Goal: Transaction & Acquisition: Purchase product/service

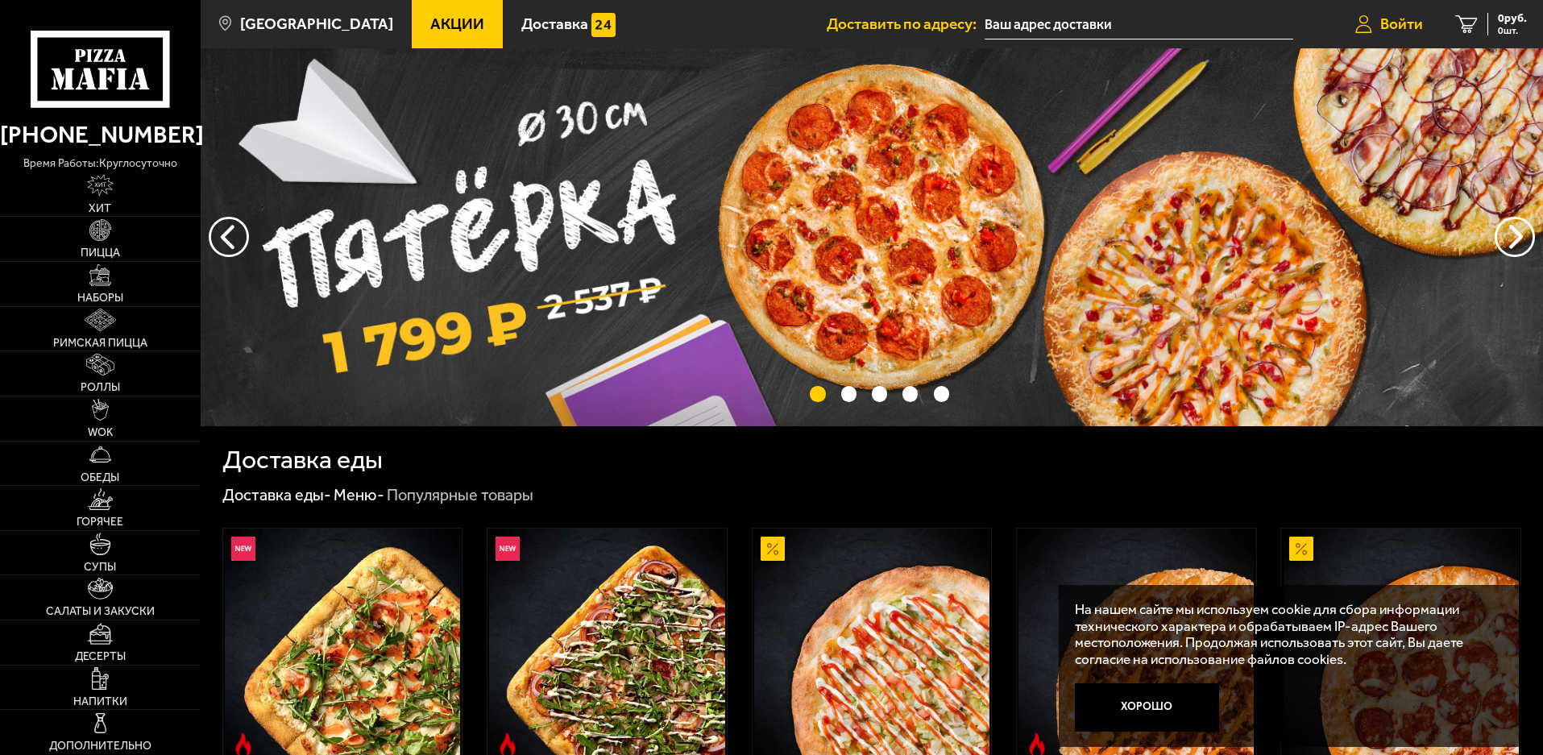
click at [1406, 22] on span "Войти" at bounding box center [1401, 23] width 43 height 15
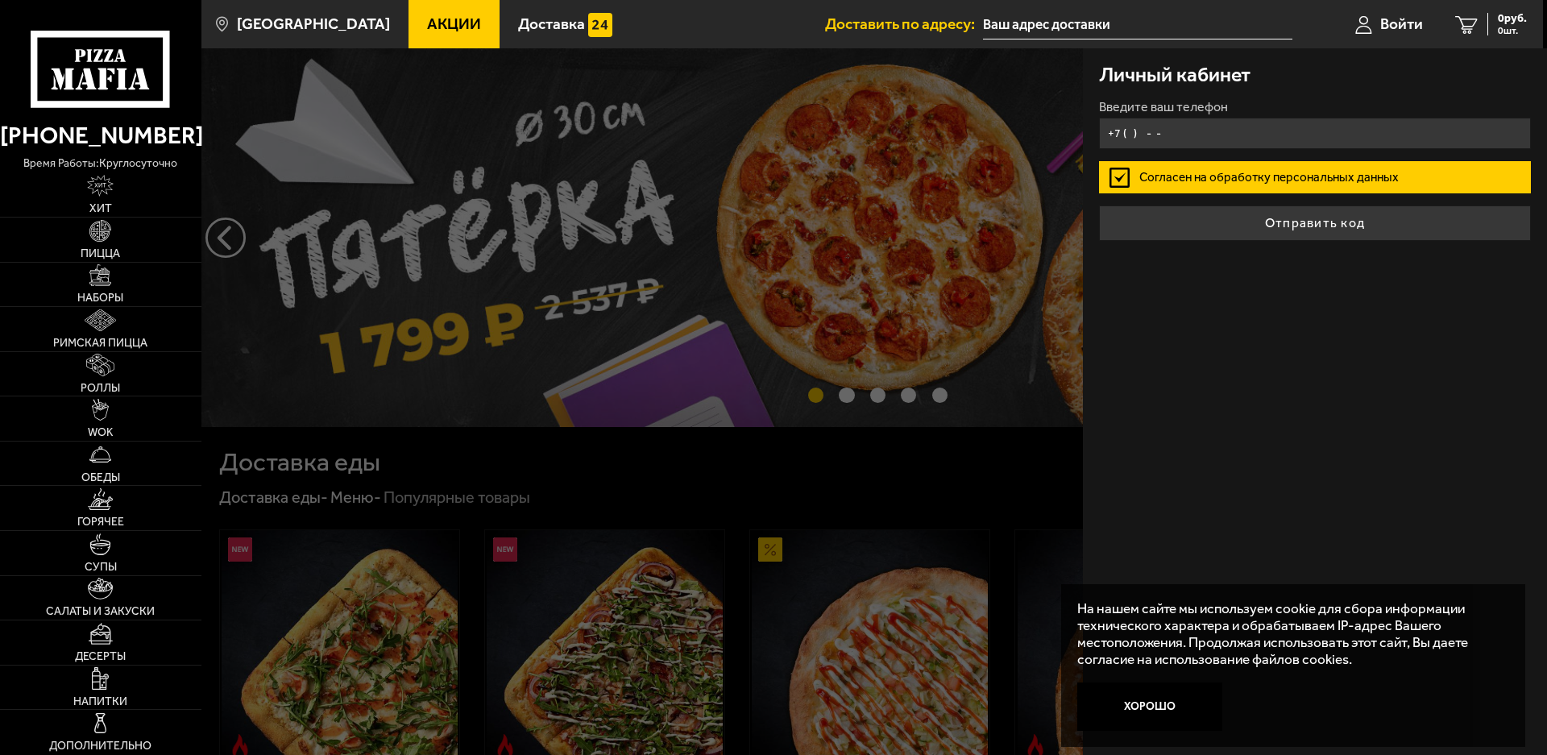
click at [1179, 137] on input "+7 ( ) - -" at bounding box center [1315, 133] width 432 height 31
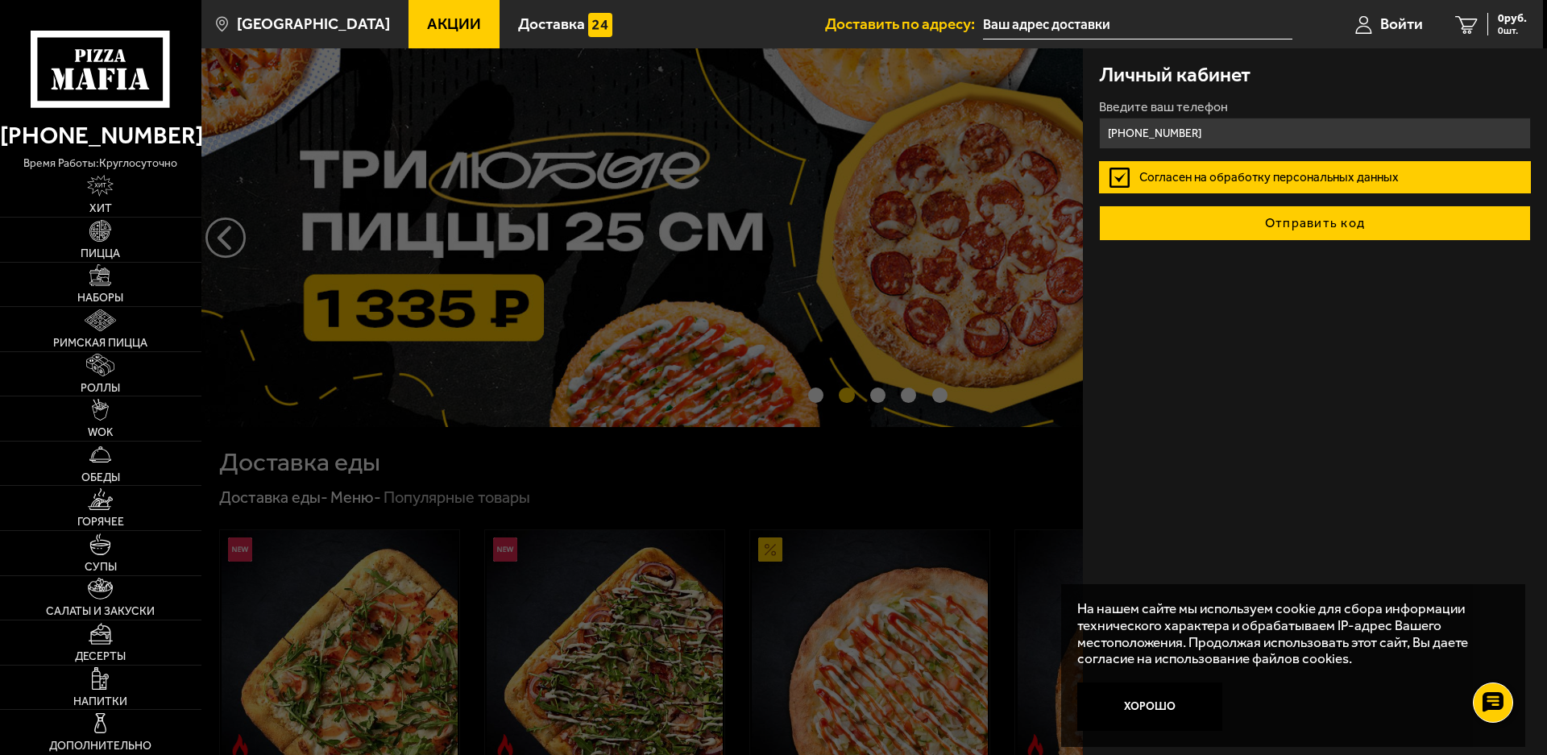
type input "[PHONE_NUMBER]"
click at [1362, 232] on button "Отправить код" at bounding box center [1315, 222] width 432 height 35
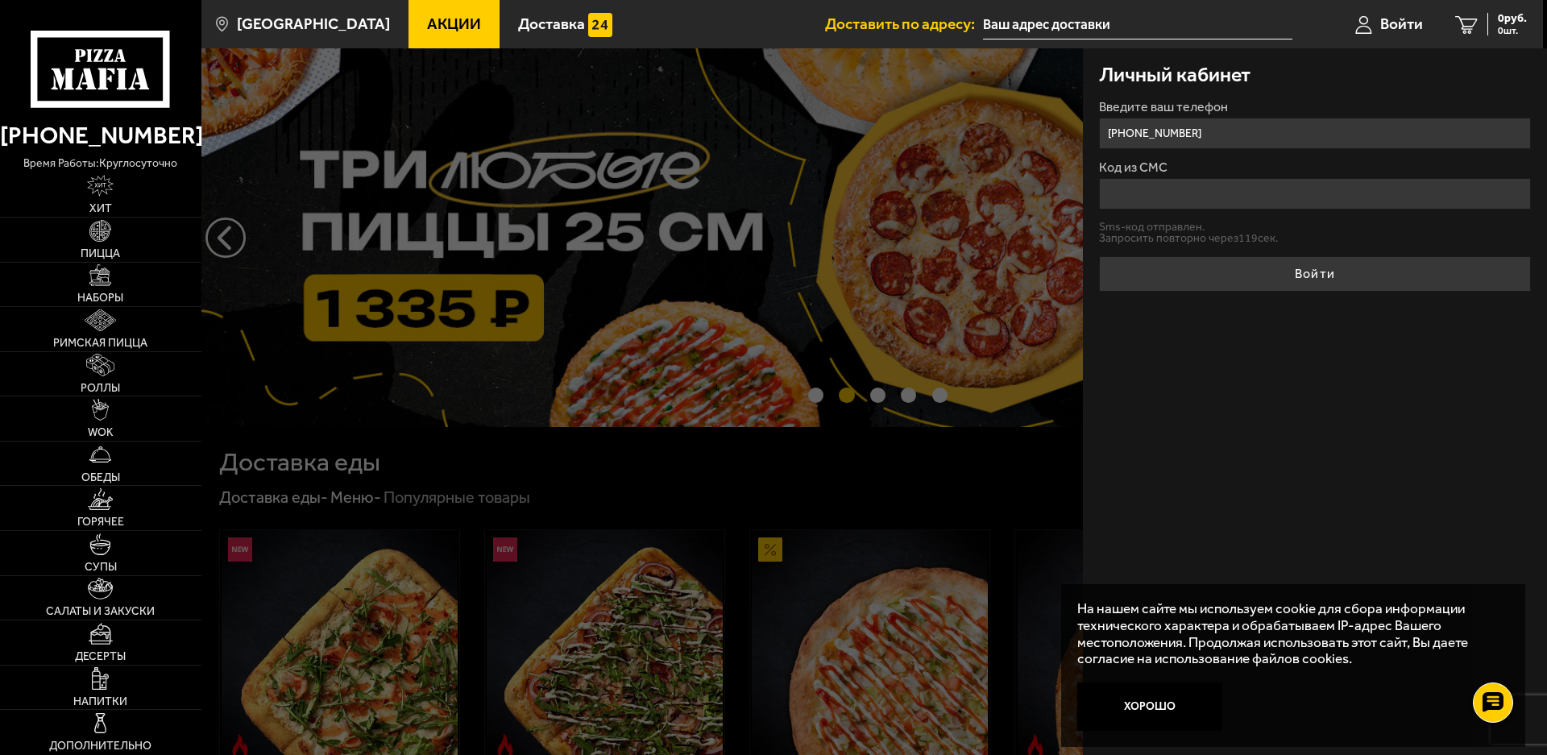
click at [1185, 195] on input "Код из СМС" at bounding box center [1315, 193] width 432 height 31
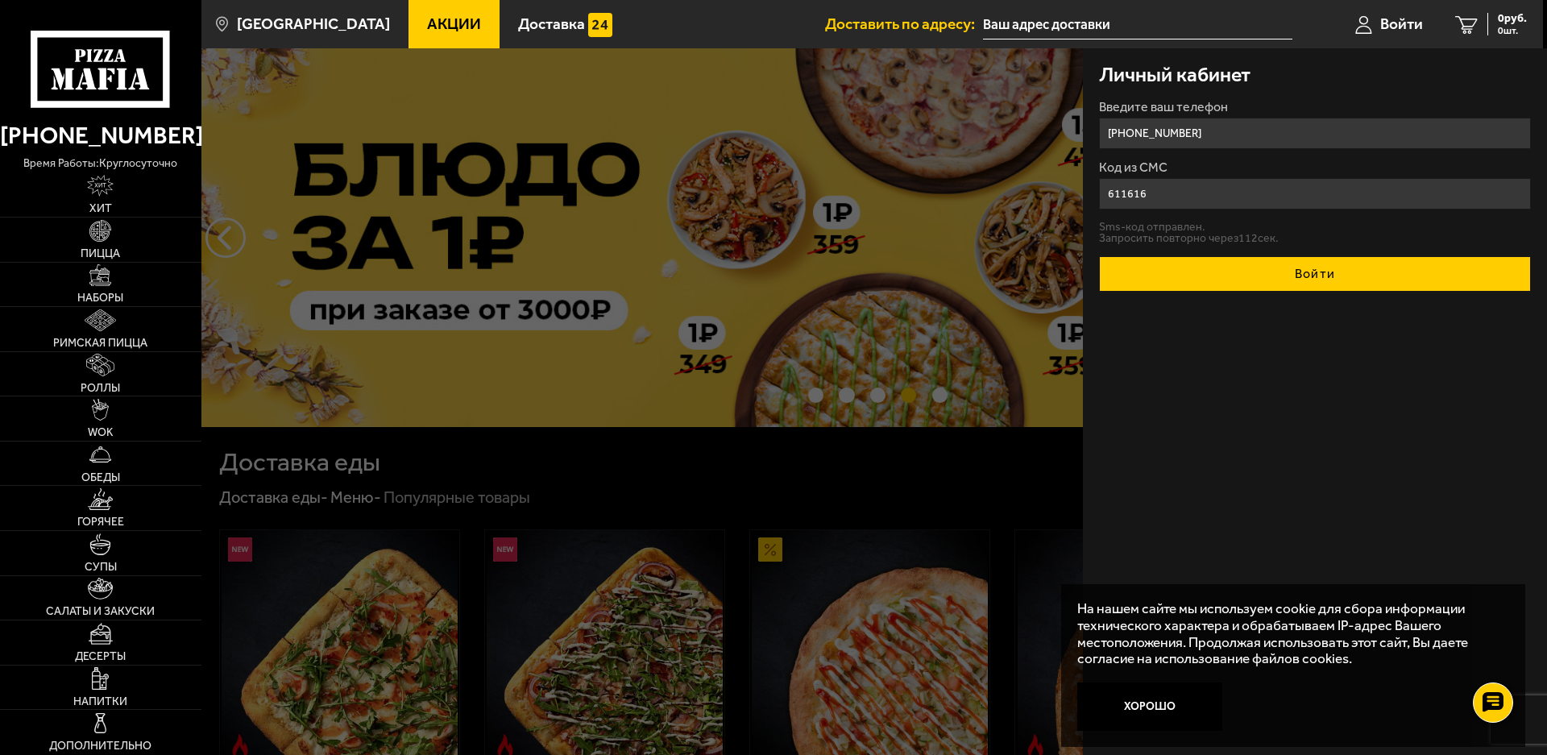
type input "611616"
click at [1281, 268] on button "Войти" at bounding box center [1315, 273] width 432 height 35
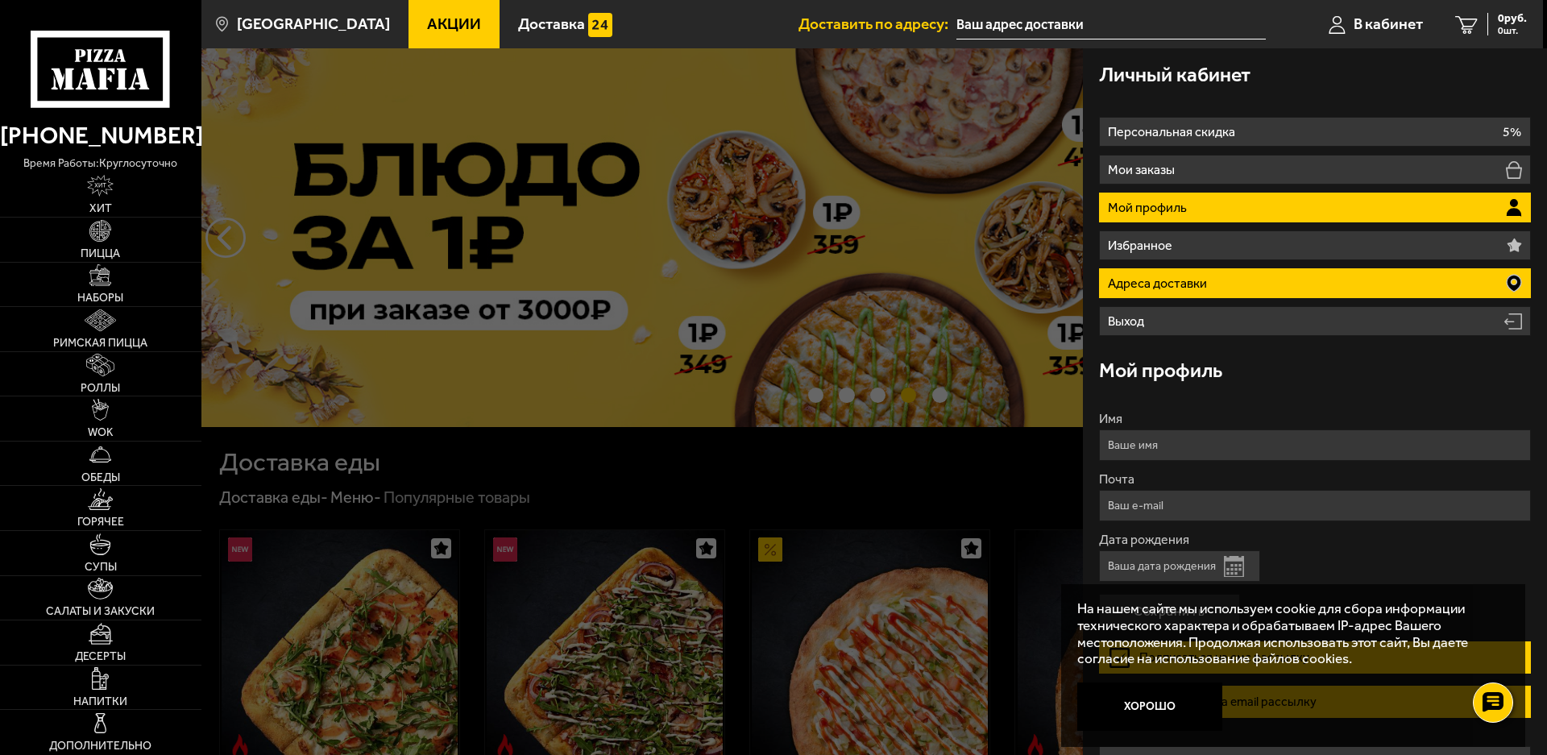
click at [1212, 284] on li "Адреса доставки" at bounding box center [1315, 283] width 432 height 30
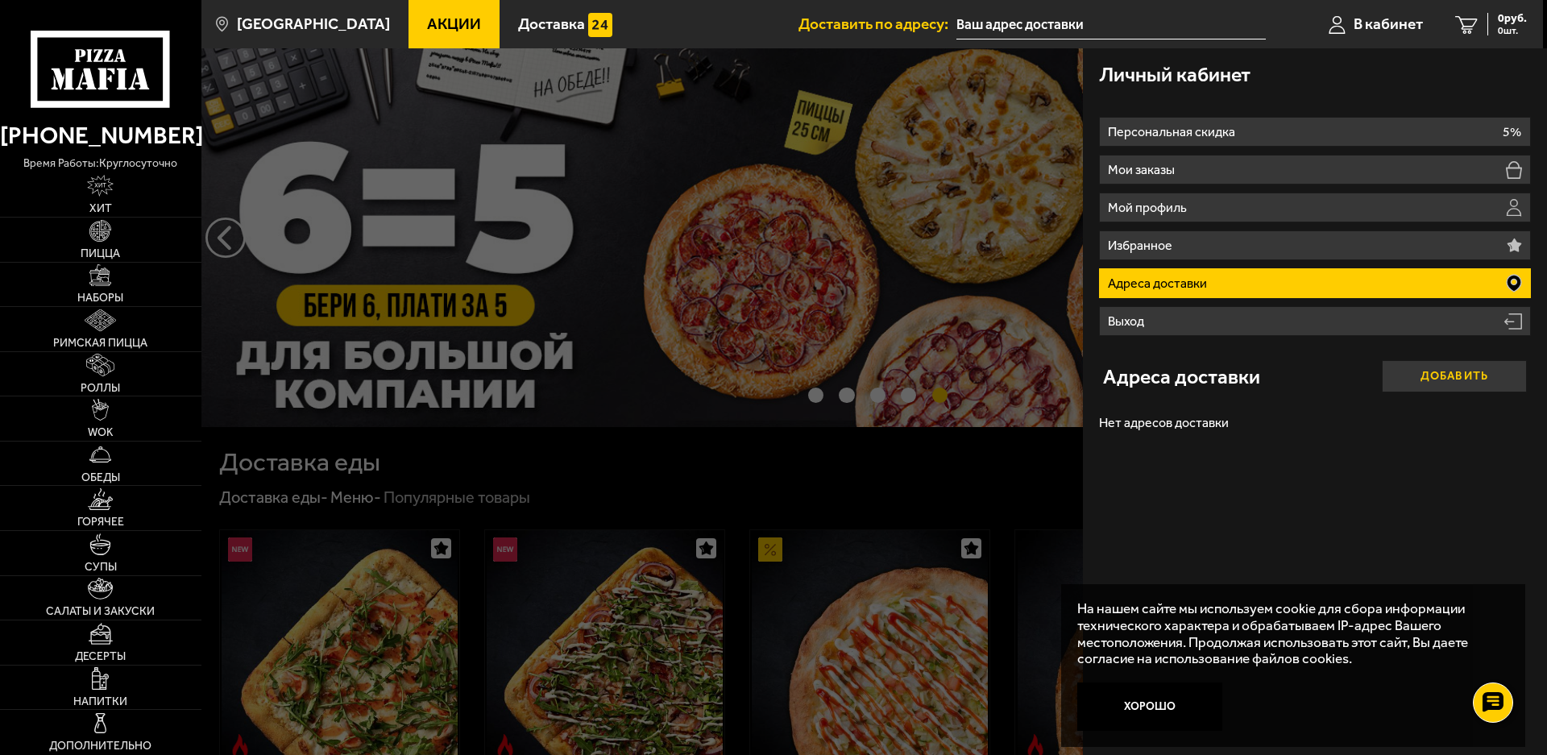
click at [1451, 369] on button "Добавить" at bounding box center [1453, 376] width 145 height 32
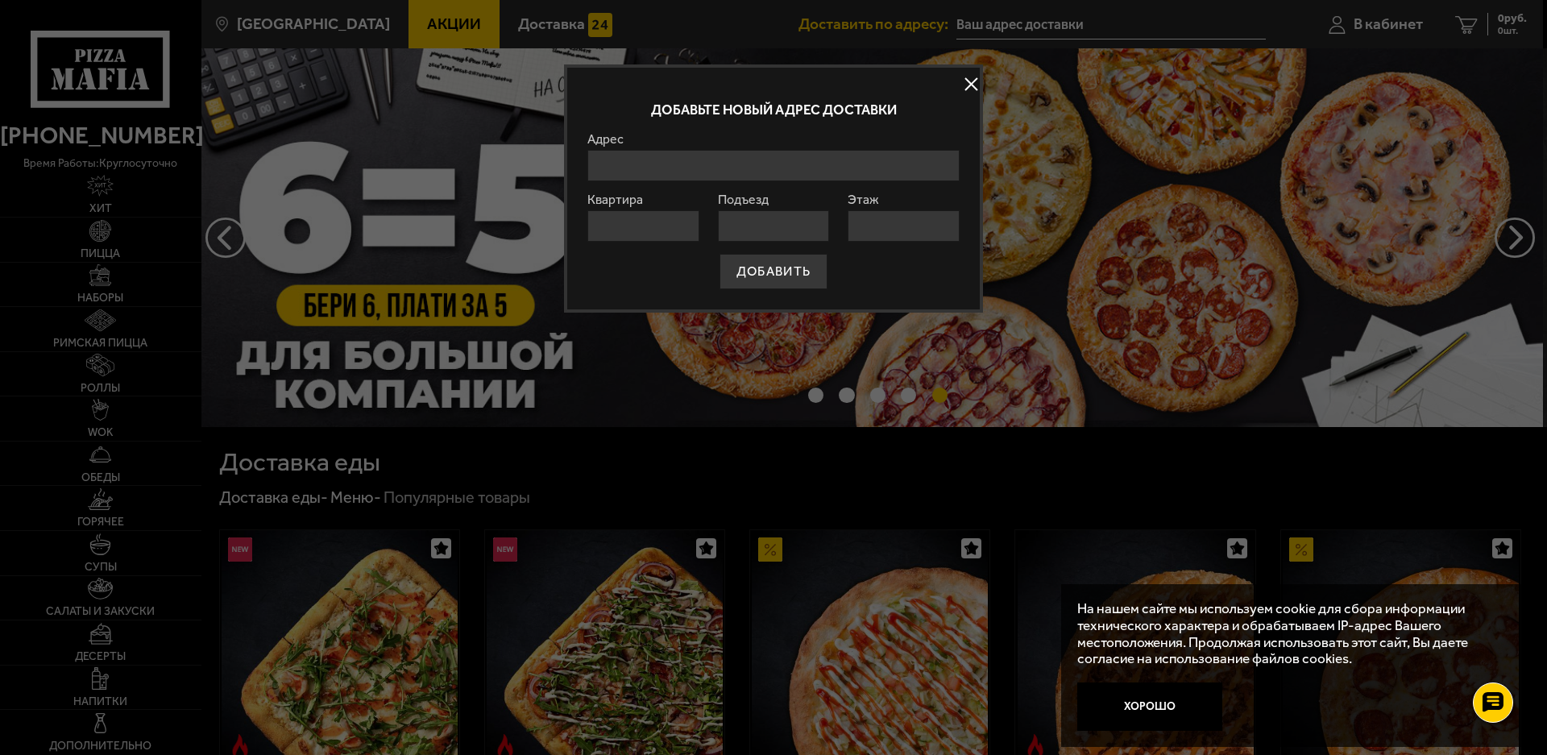
click at [648, 172] on input "Адрес" at bounding box center [773, 165] width 372 height 31
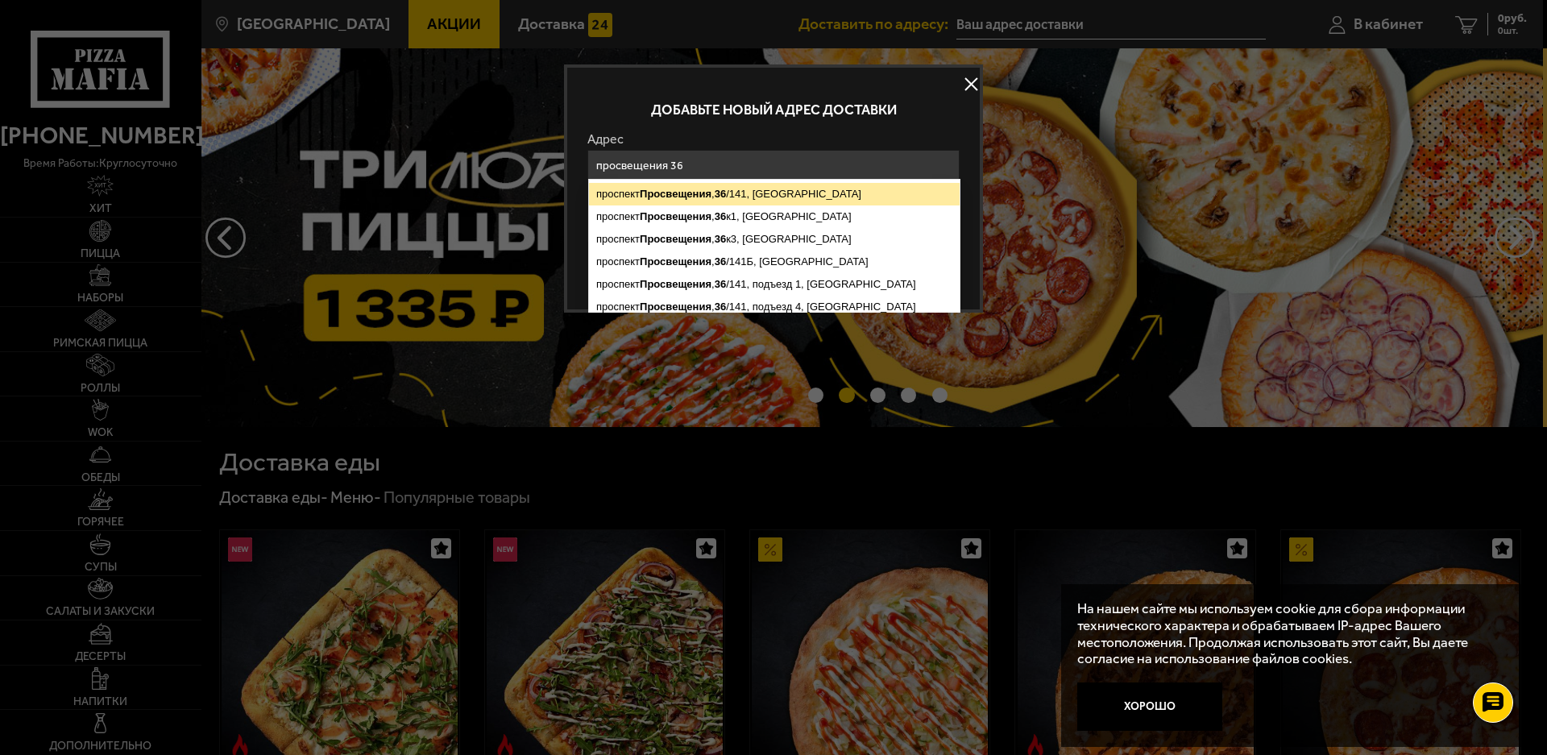
click at [767, 193] on ymaps "[STREET_ADDRESS]" at bounding box center [774, 194] width 371 height 23
type input "[STREET_ADDRESS]"
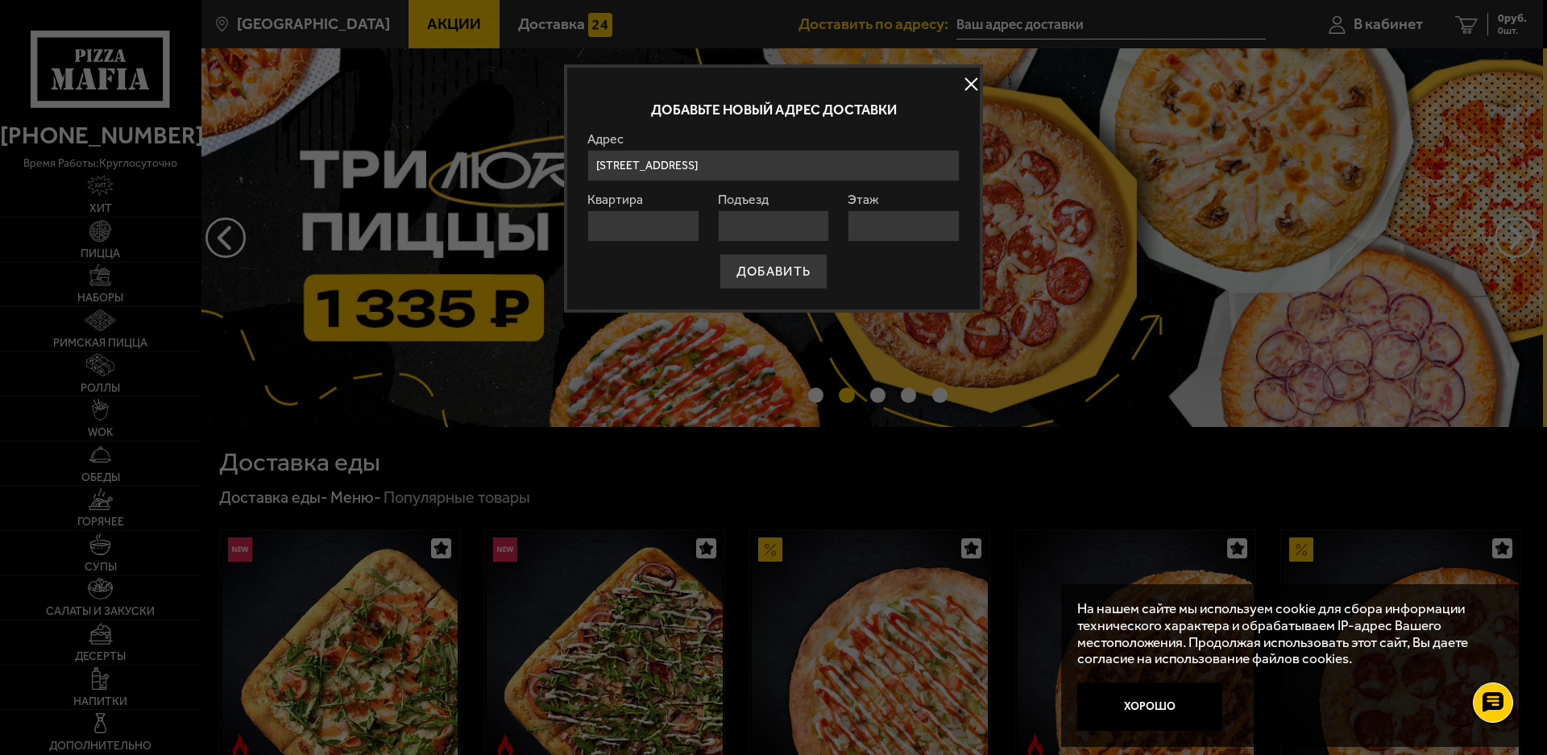
click at [638, 226] on input "Квартира" at bounding box center [643, 225] width 112 height 31
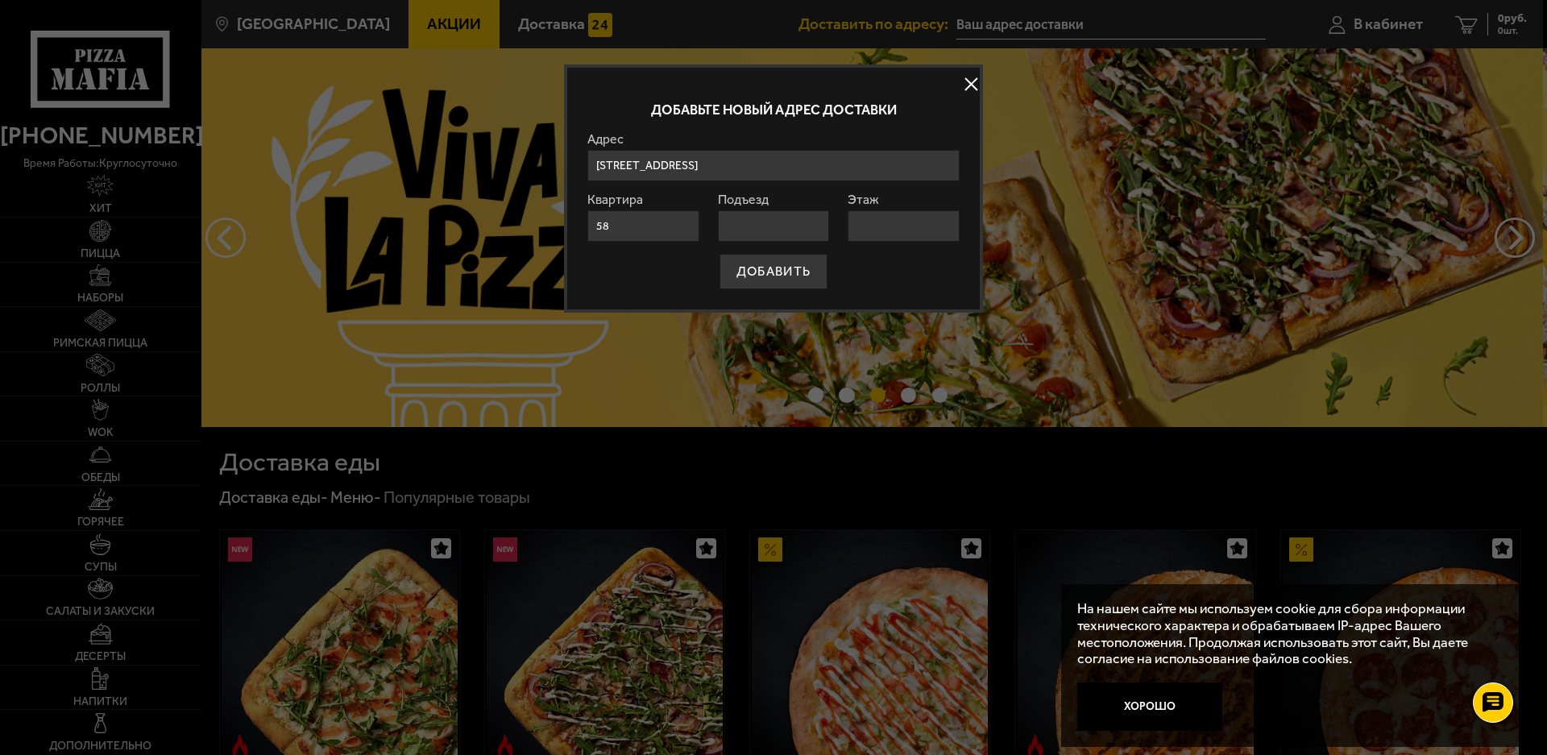
type input "58"
click at [767, 217] on input "Подъезд" at bounding box center [774, 225] width 112 height 31
type input "2"
click at [887, 216] on input "Этаж" at bounding box center [903, 225] width 112 height 31
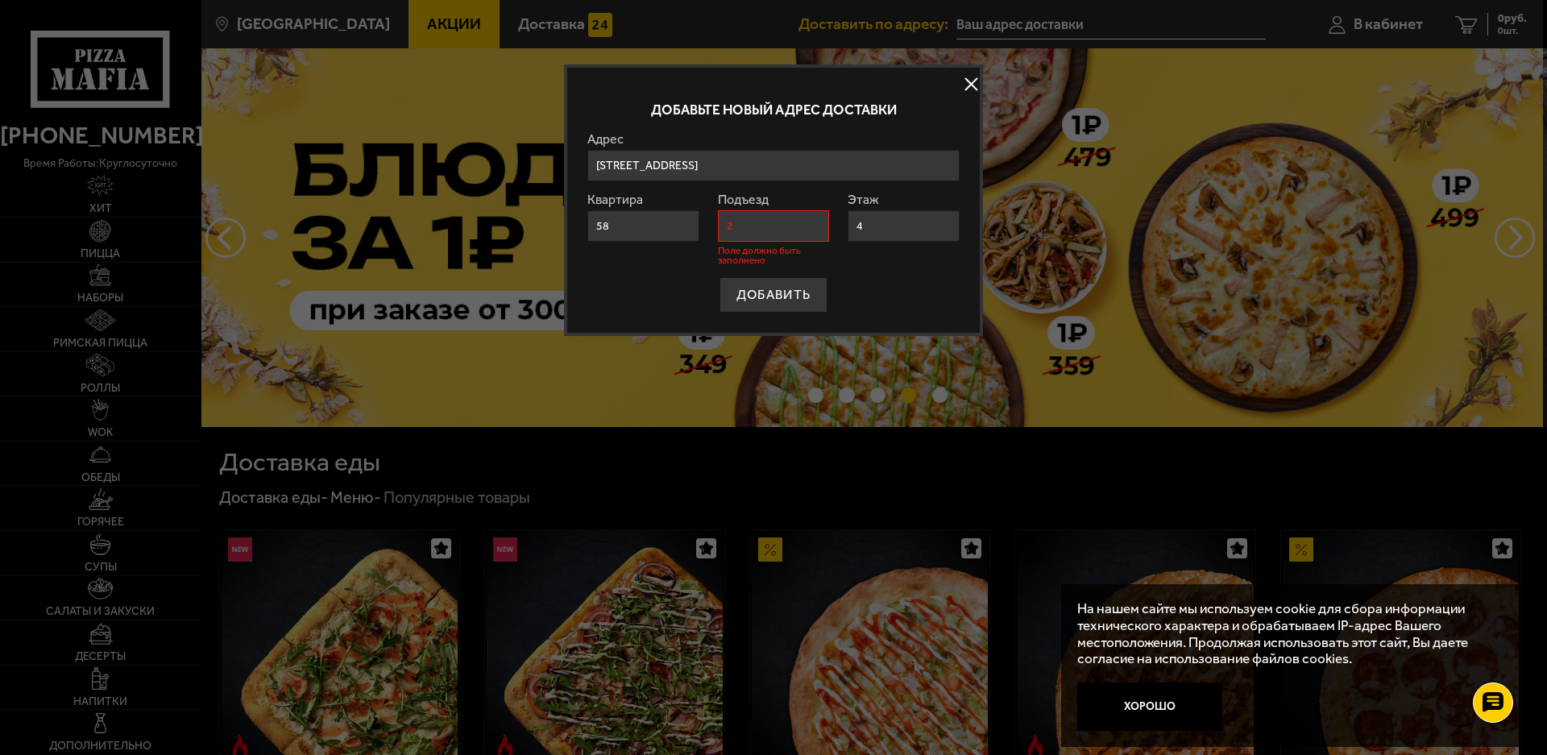
type input "4"
click at [917, 285] on div "ДОБАВИТЬ" at bounding box center [773, 294] width 372 height 35
click at [915, 285] on div "ДОБАВИТЬ" at bounding box center [773, 294] width 372 height 35
click at [914, 285] on div "ДОБАВИТЬ" at bounding box center [773, 294] width 372 height 35
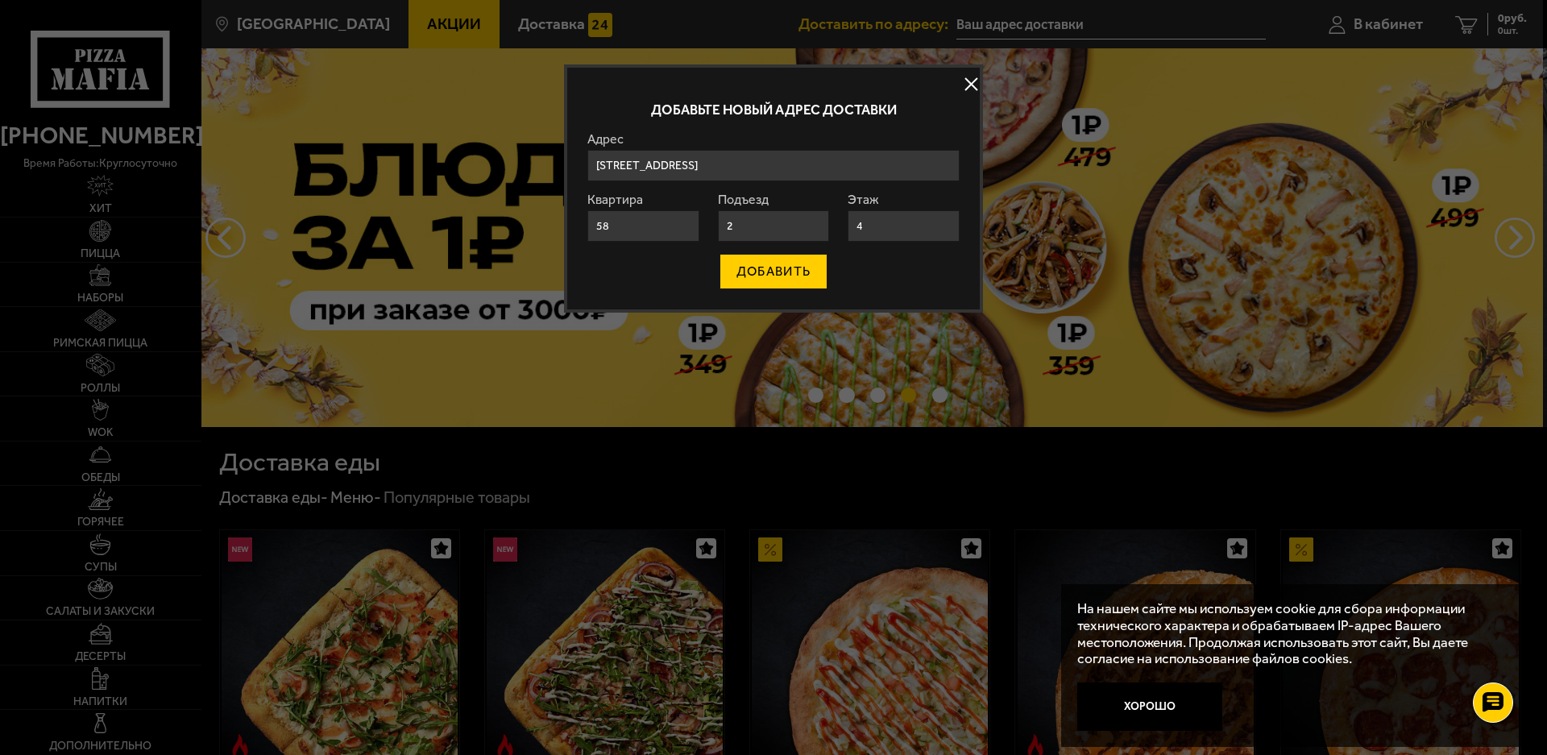
click at [767, 274] on button "ДОБАВИТЬ" at bounding box center [773, 271] width 108 height 35
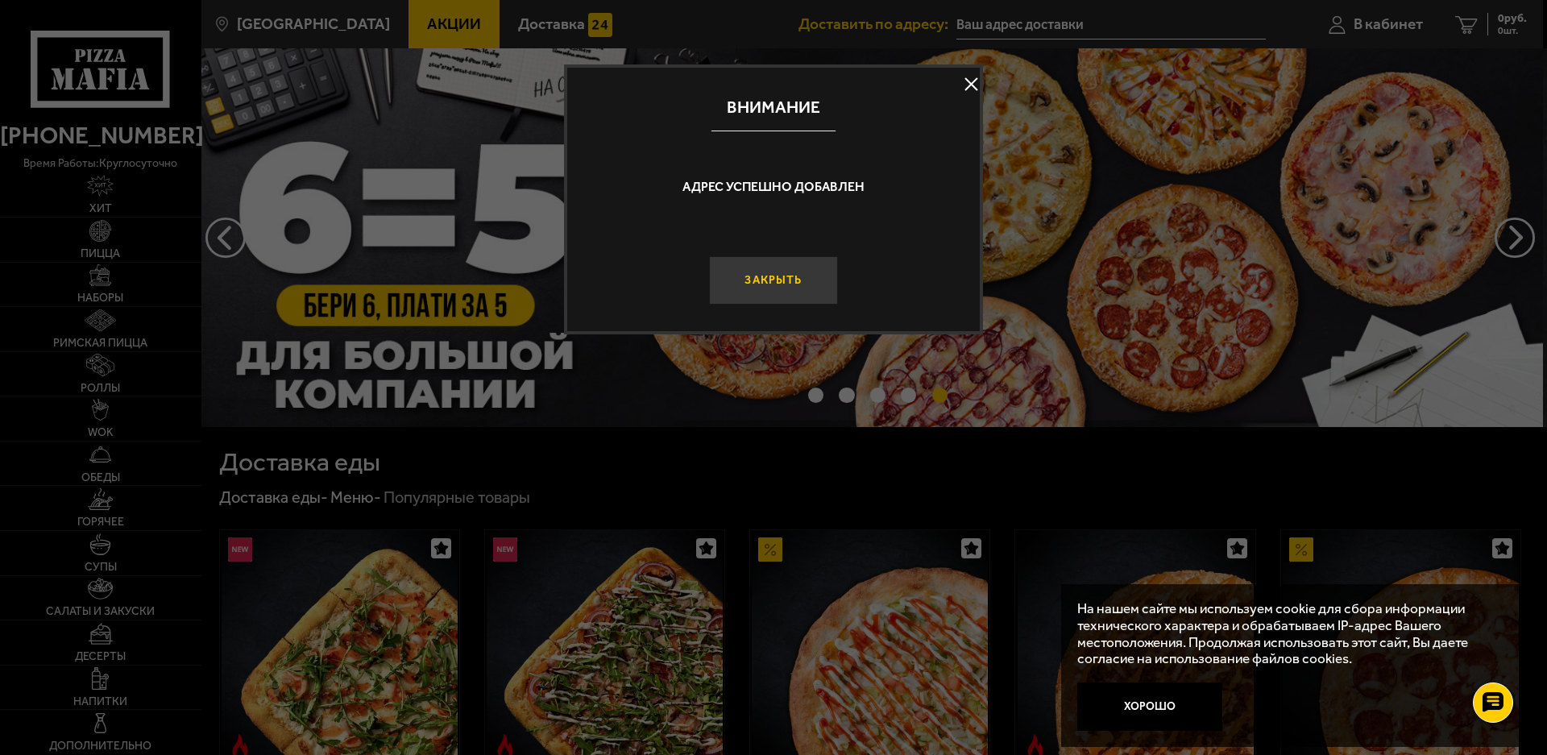
click at [784, 274] on button "Закрыть" at bounding box center [773, 280] width 129 height 48
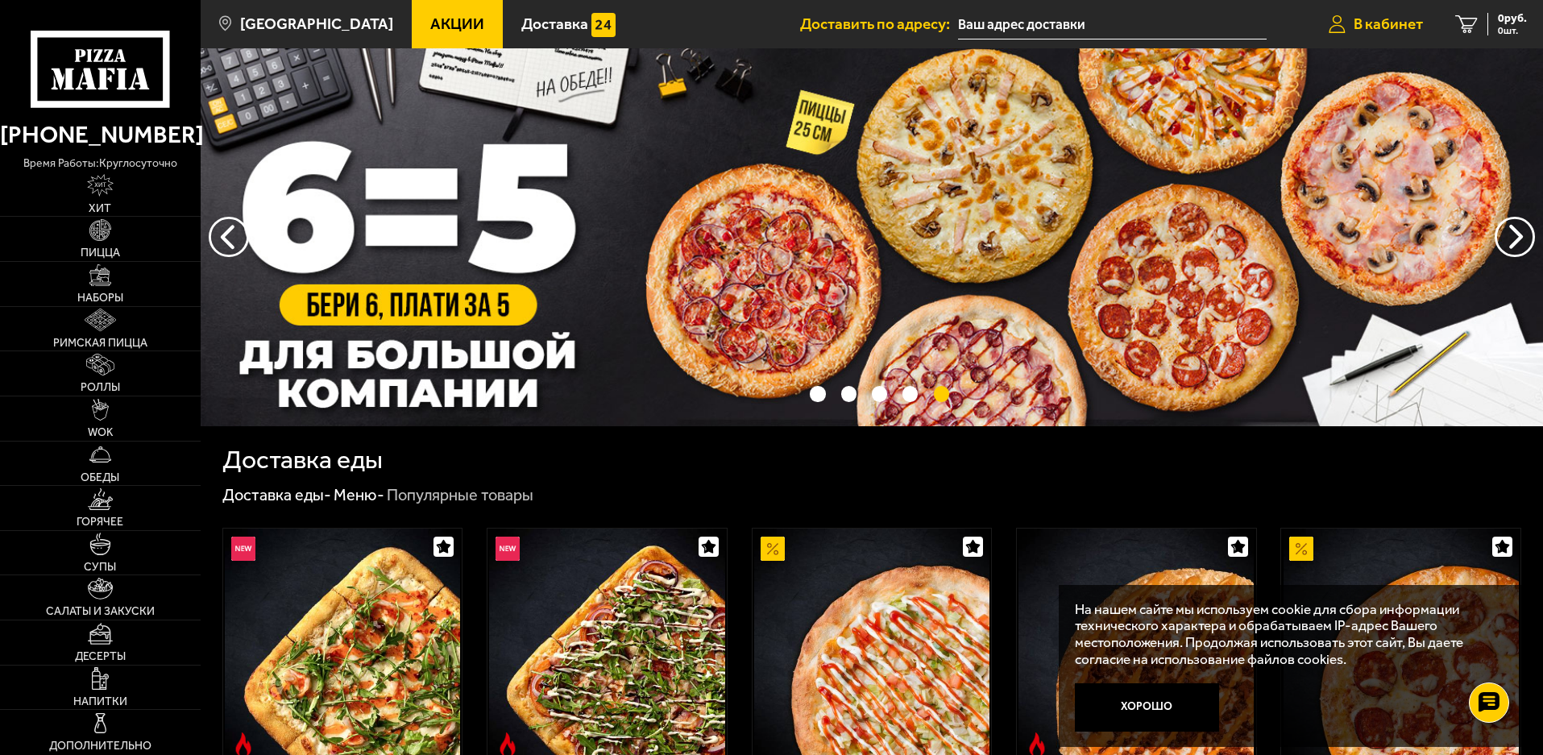
click at [1387, 18] on span "В кабинет" at bounding box center [1387, 23] width 69 height 15
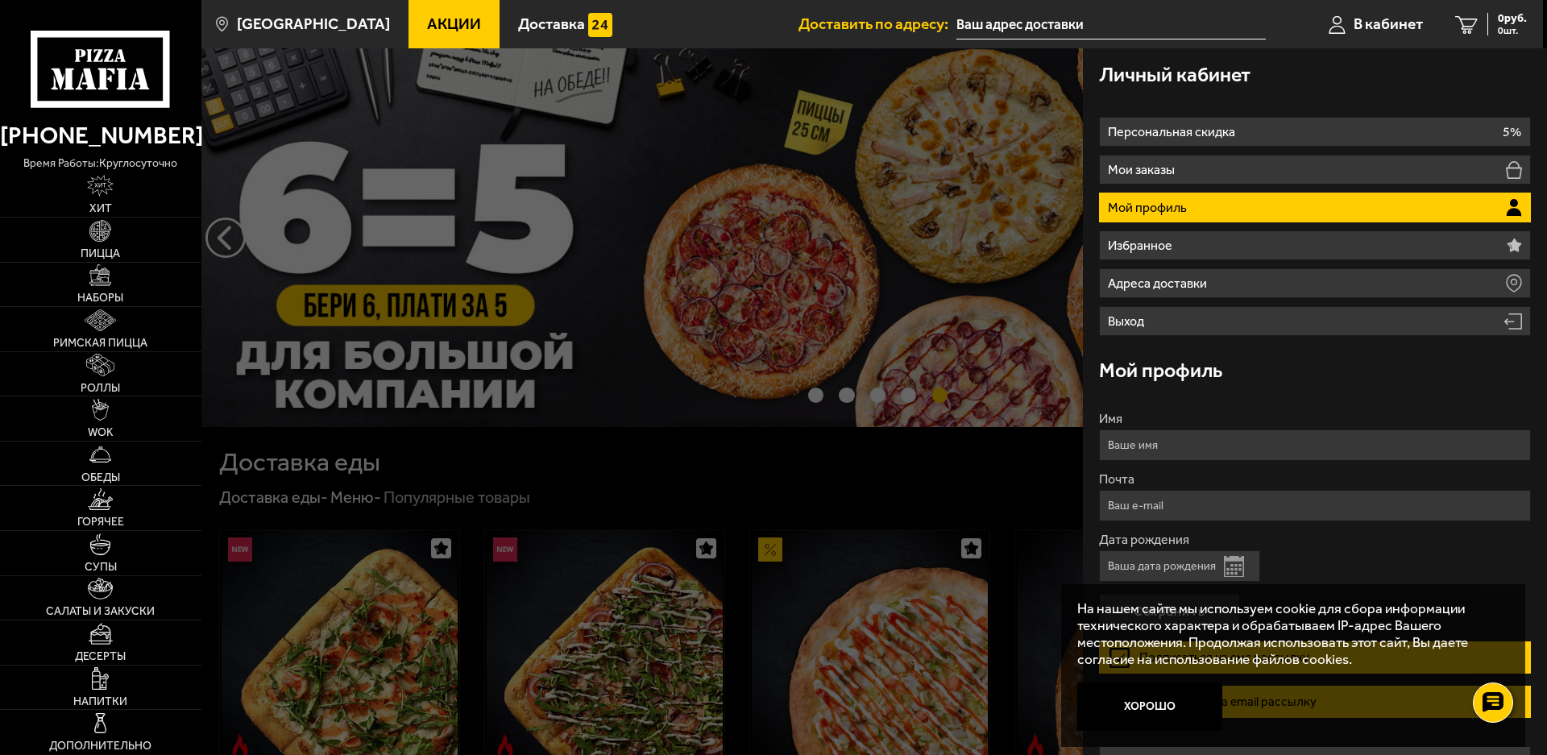
click at [1133, 452] on input "Имя" at bounding box center [1315, 444] width 432 height 31
type input "[PERSON_NAME]"
click at [1141, 500] on input "Почта" at bounding box center [1315, 505] width 432 height 31
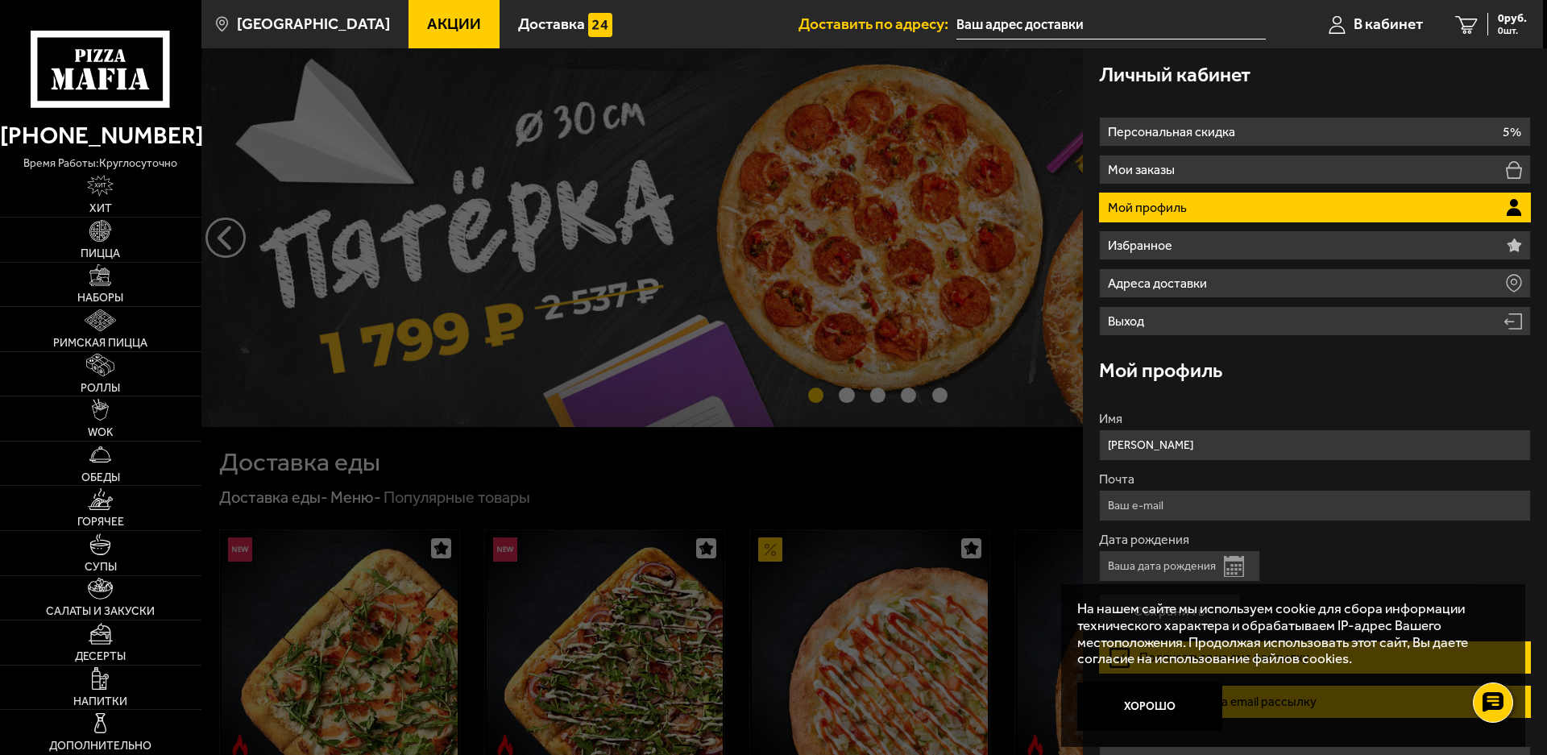
type input "[EMAIL_ADDRESS][DOMAIN_NAME]"
click at [1141, 565] on input "Дата рождения" at bounding box center [1179, 565] width 161 height 31
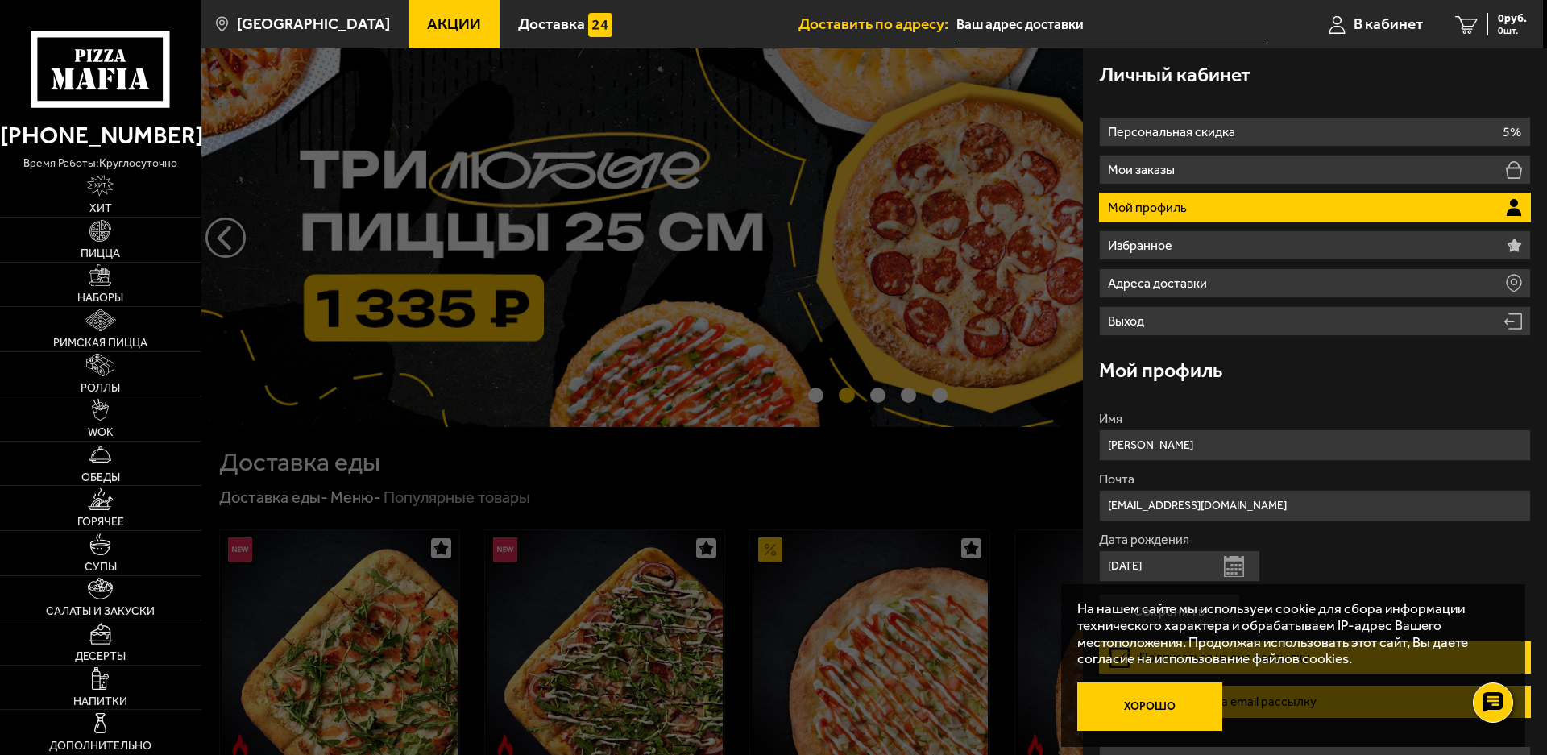
type input "[DATE]"
click at [1164, 705] on button "Хорошо" at bounding box center [1149, 706] width 145 height 48
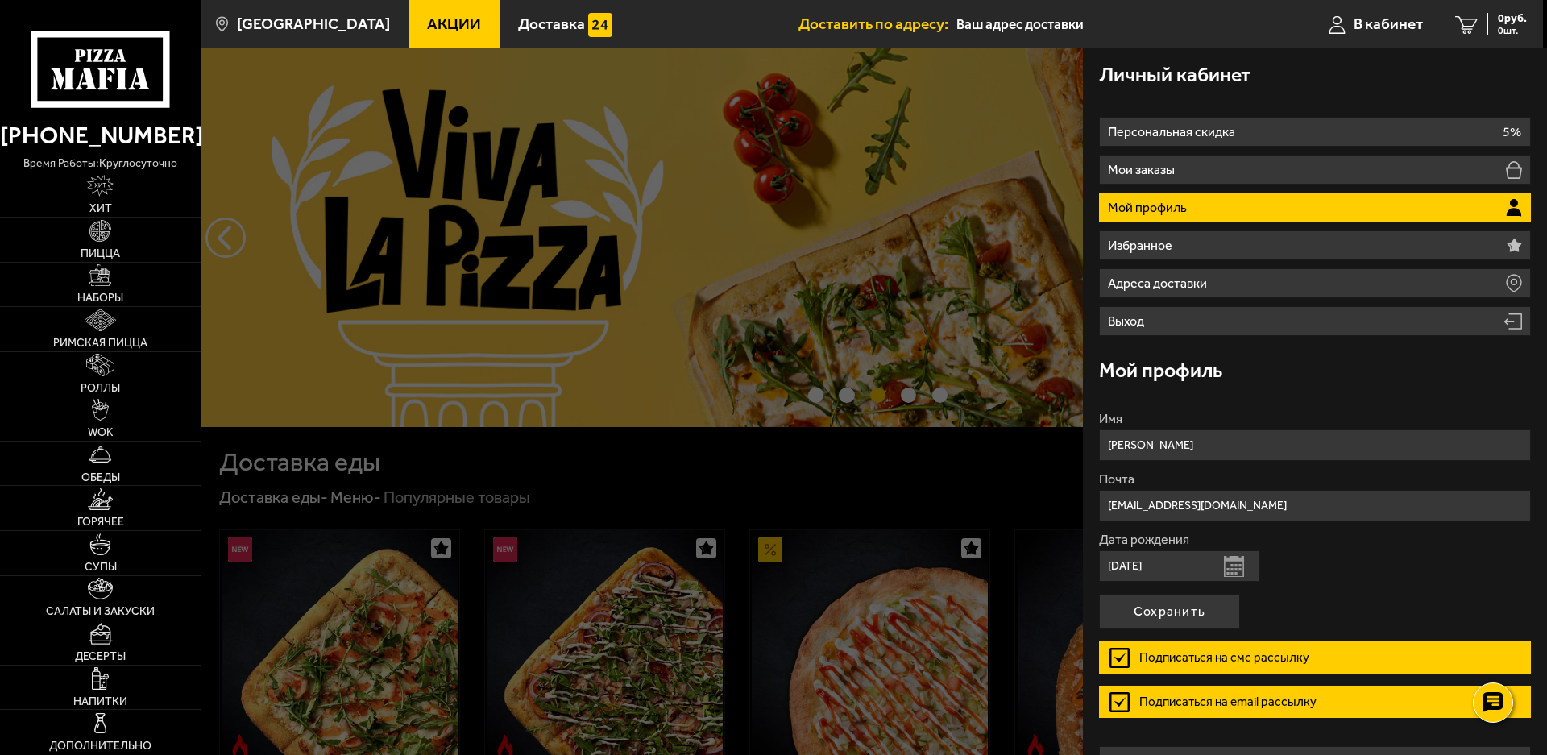
click at [1117, 653] on label "Подписаться на смс рассылку" at bounding box center [1315, 657] width 432 height 32
click at [0, 0] on input "Подписаться на смс рассылку" at bounding box center [0, 0] width 0 height 0
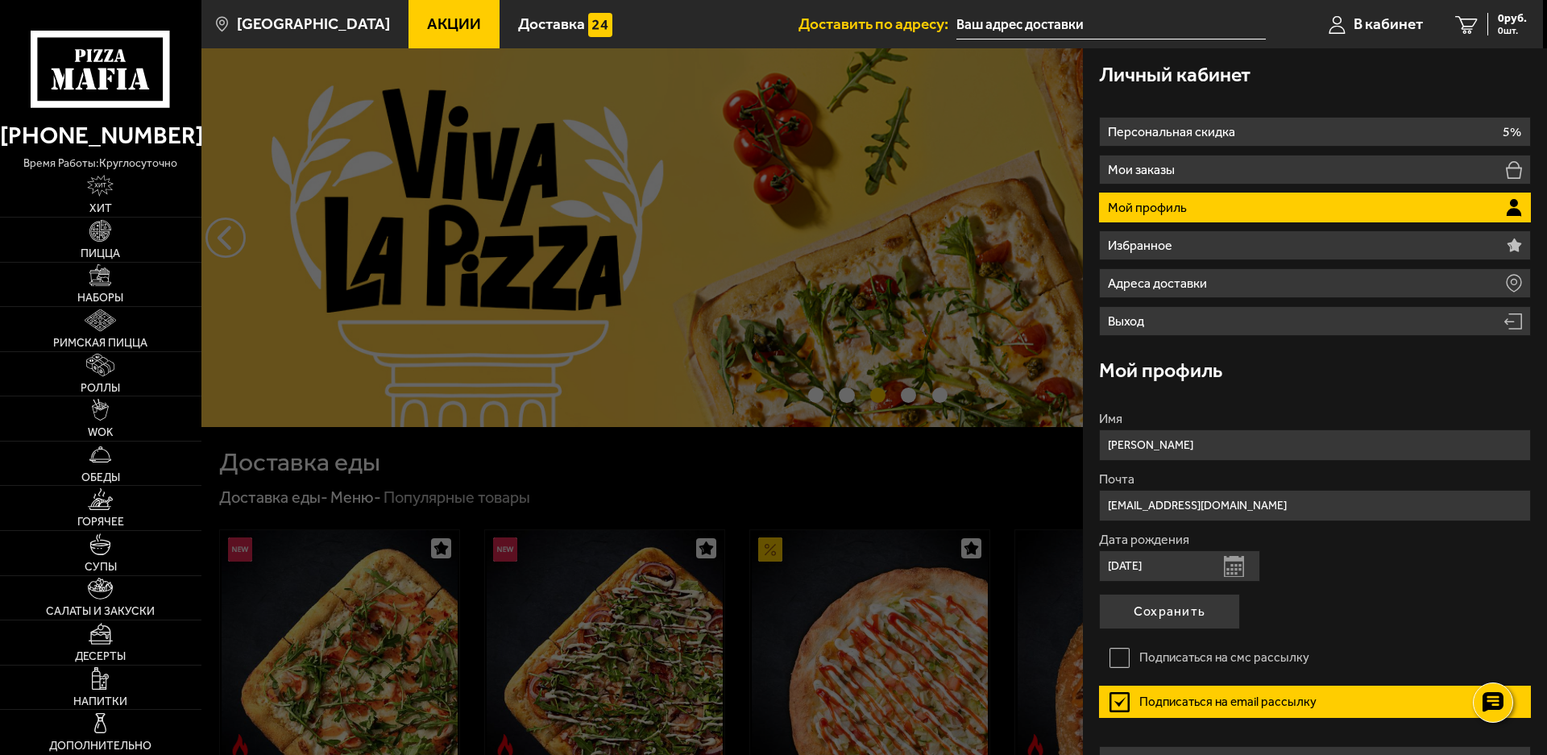
drag, startPoint x: 1112, startPoint y: 698, endPoint x: 1112, endPoint y: 688, distance: 9.7
click at [1112, 698] on label "Подписаться на email рассылку" at bounding box center [1315, 701] width 432 height 32
click at [0, 0] on input "Подписаться на email рассылку" at bounding box center [0, 0] width 0 height 0
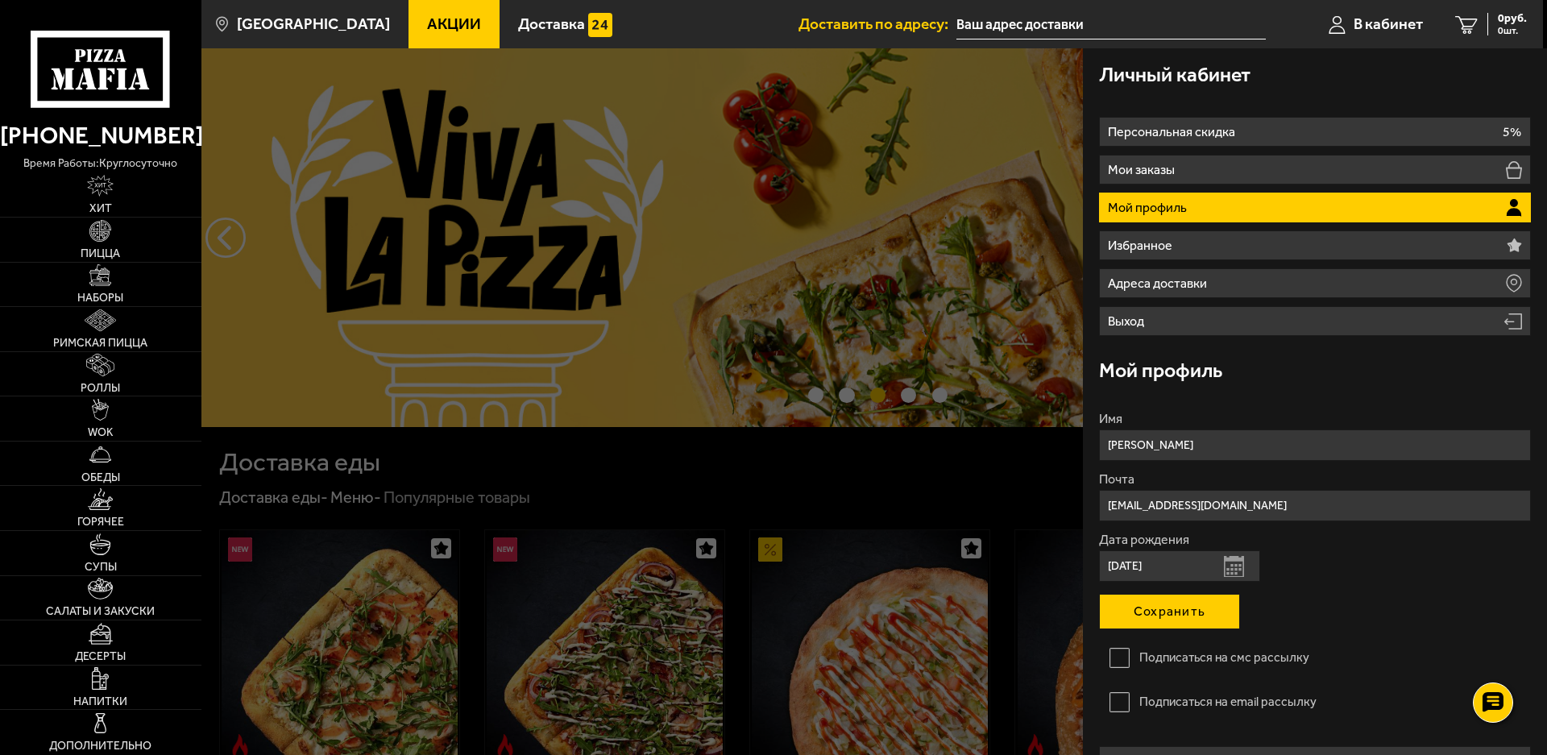
click at [1157, 614] on button "Сохранить" at bounding box center [1169, 611] width 141 height 35
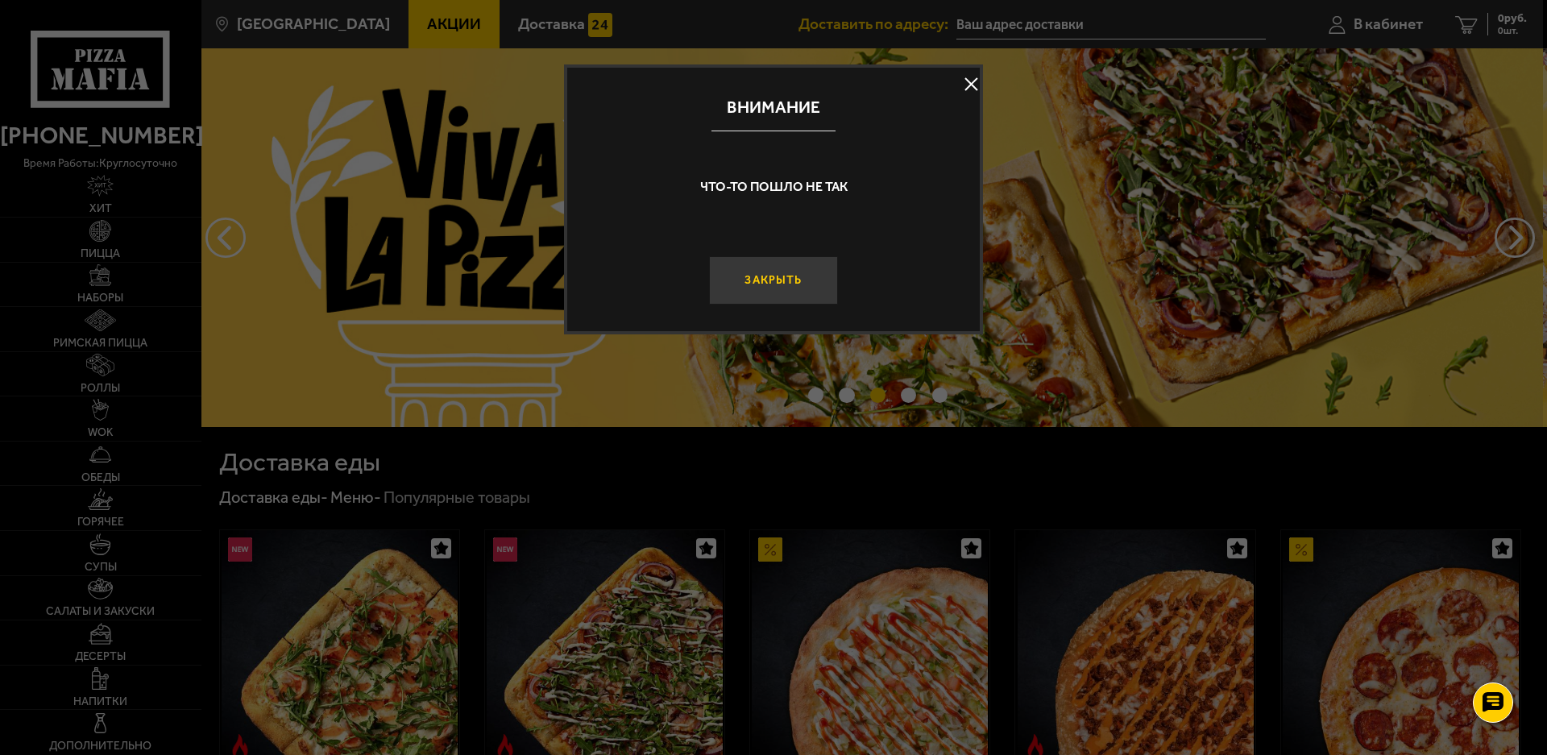
click at [795, 282] on button "Закрыть" at bounding box center [773, 280] width 129 height 48
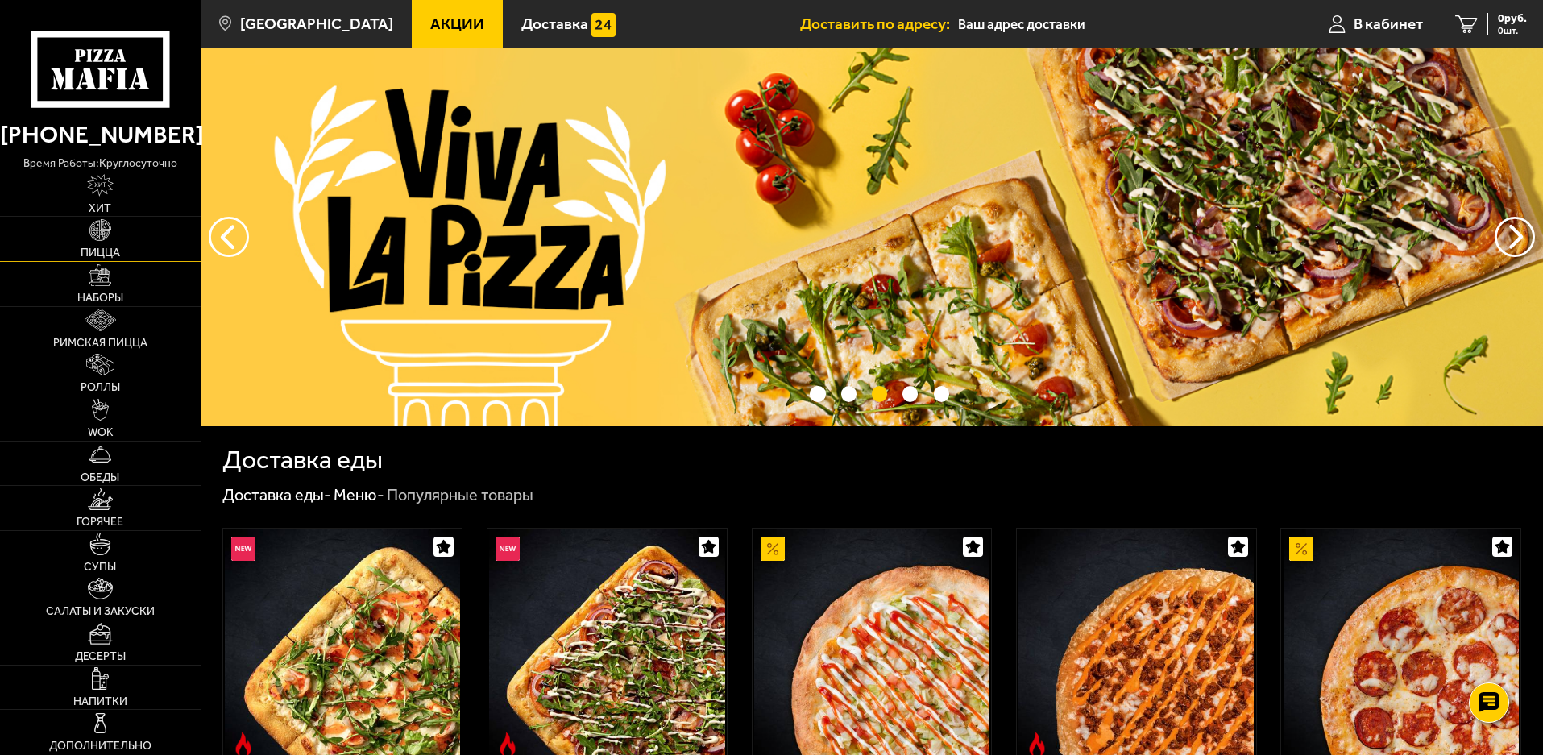
click at [109, 237] on img at bounding box center [100, 230] width 22 height 22
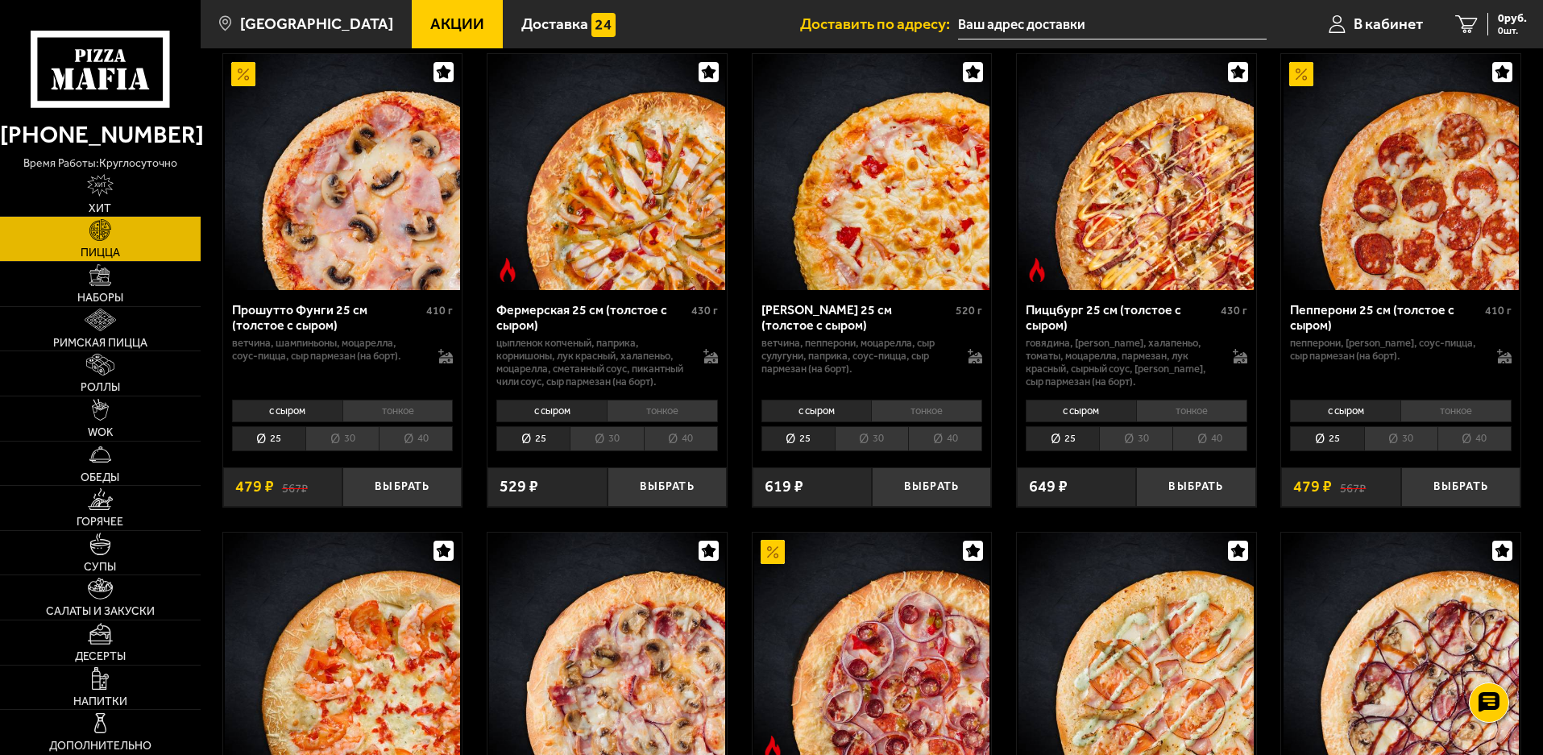
scroll to position [1128, 0]
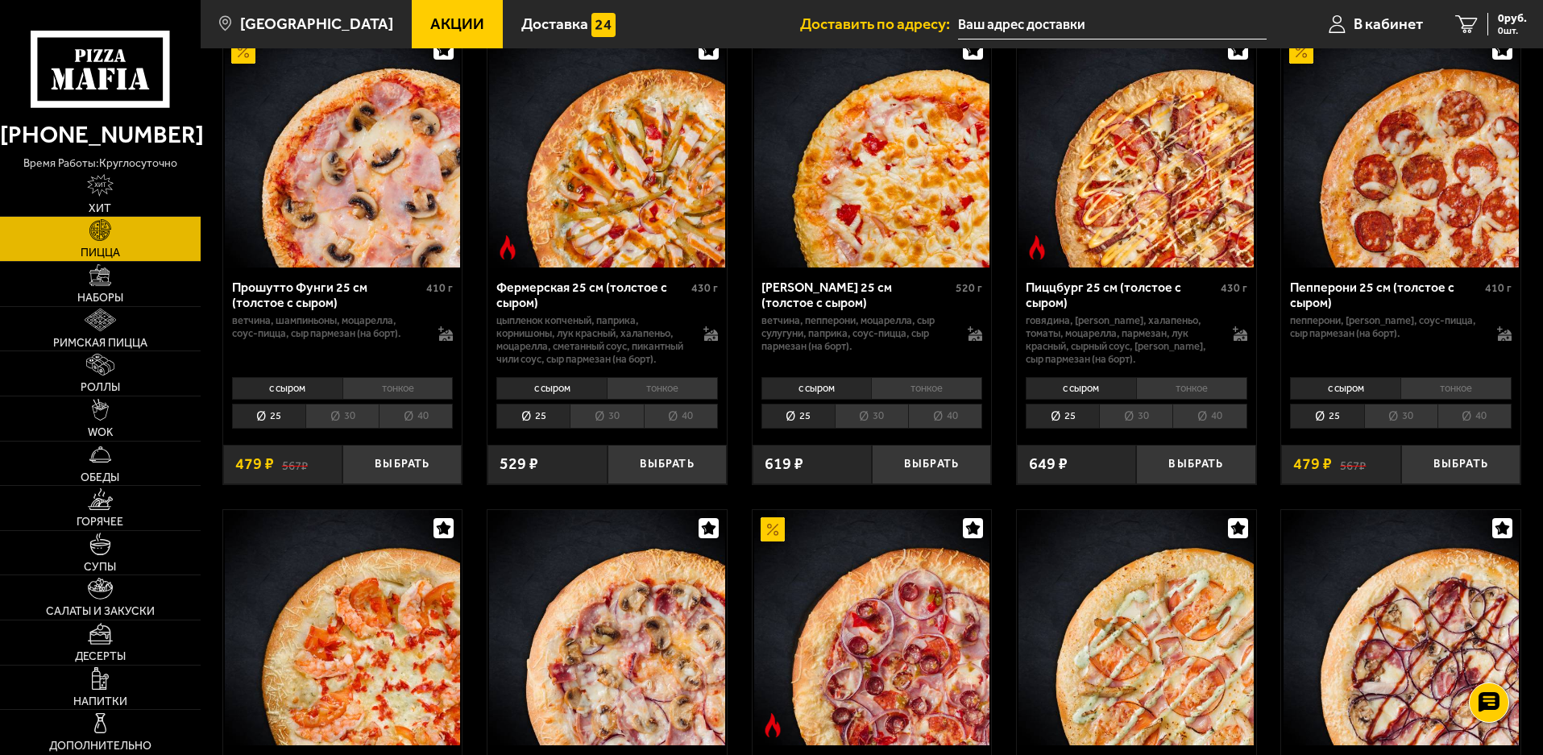
click at [1398, 429] on li "30" at bounding box center [1400, 416] width 73 height 25
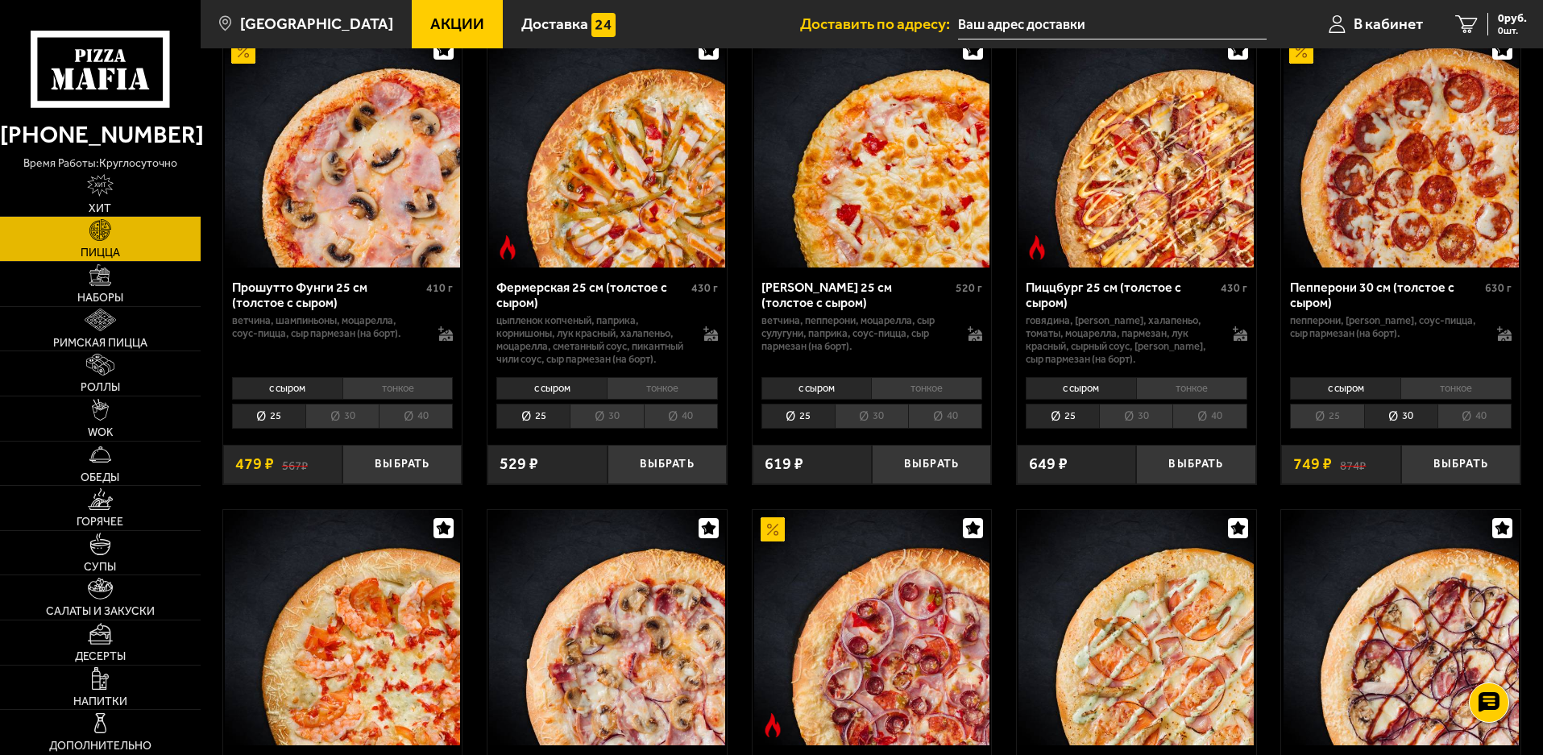
click at [1349, 429] on li "25" at bounding box center [1326, 416] width 73 height 25
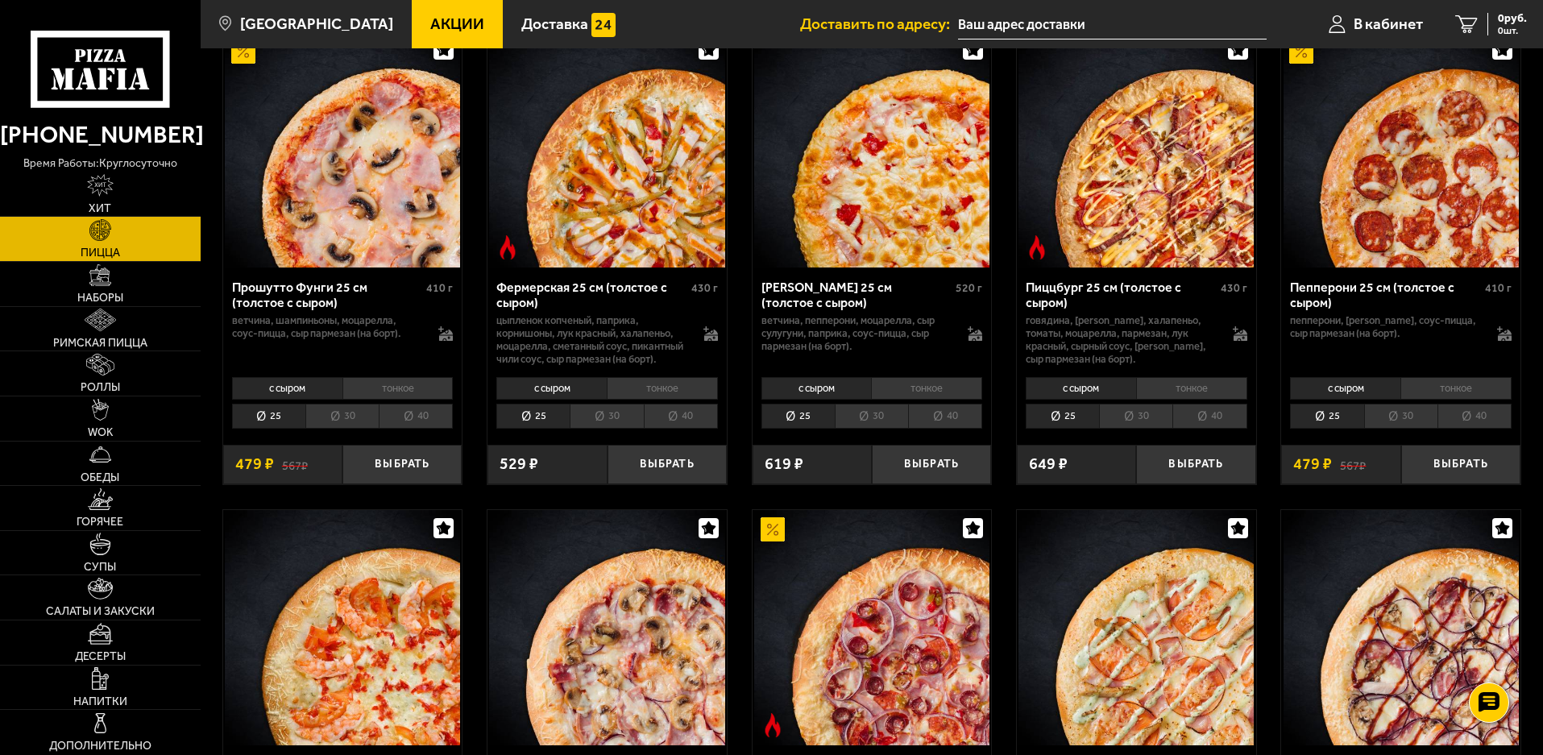
click at [1391, 429] on li "30" at bounding box center [1400, 416] width 73 height 25
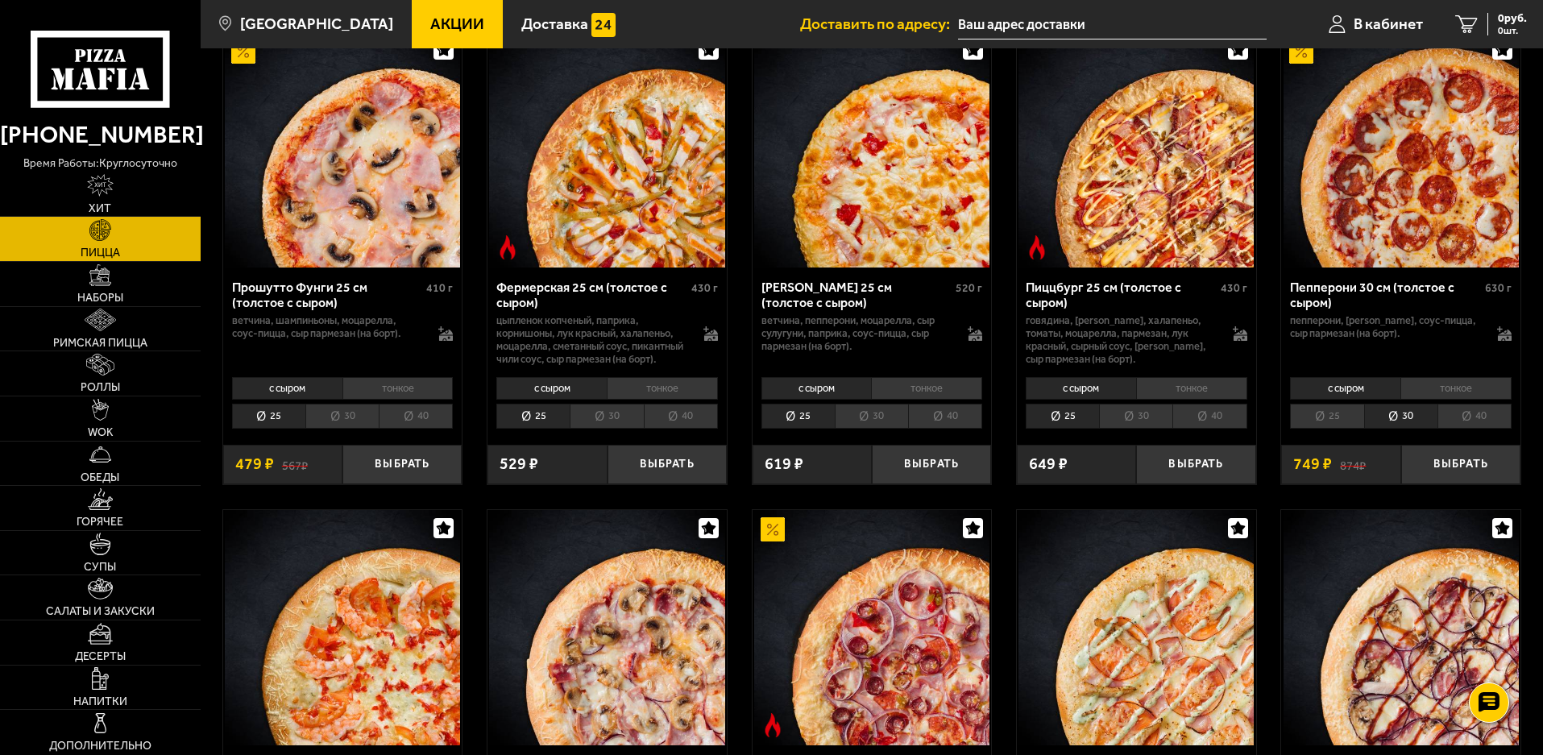
click at [1335, 429] on li "25" at bounding box center [1326, 416] width 73 height 25
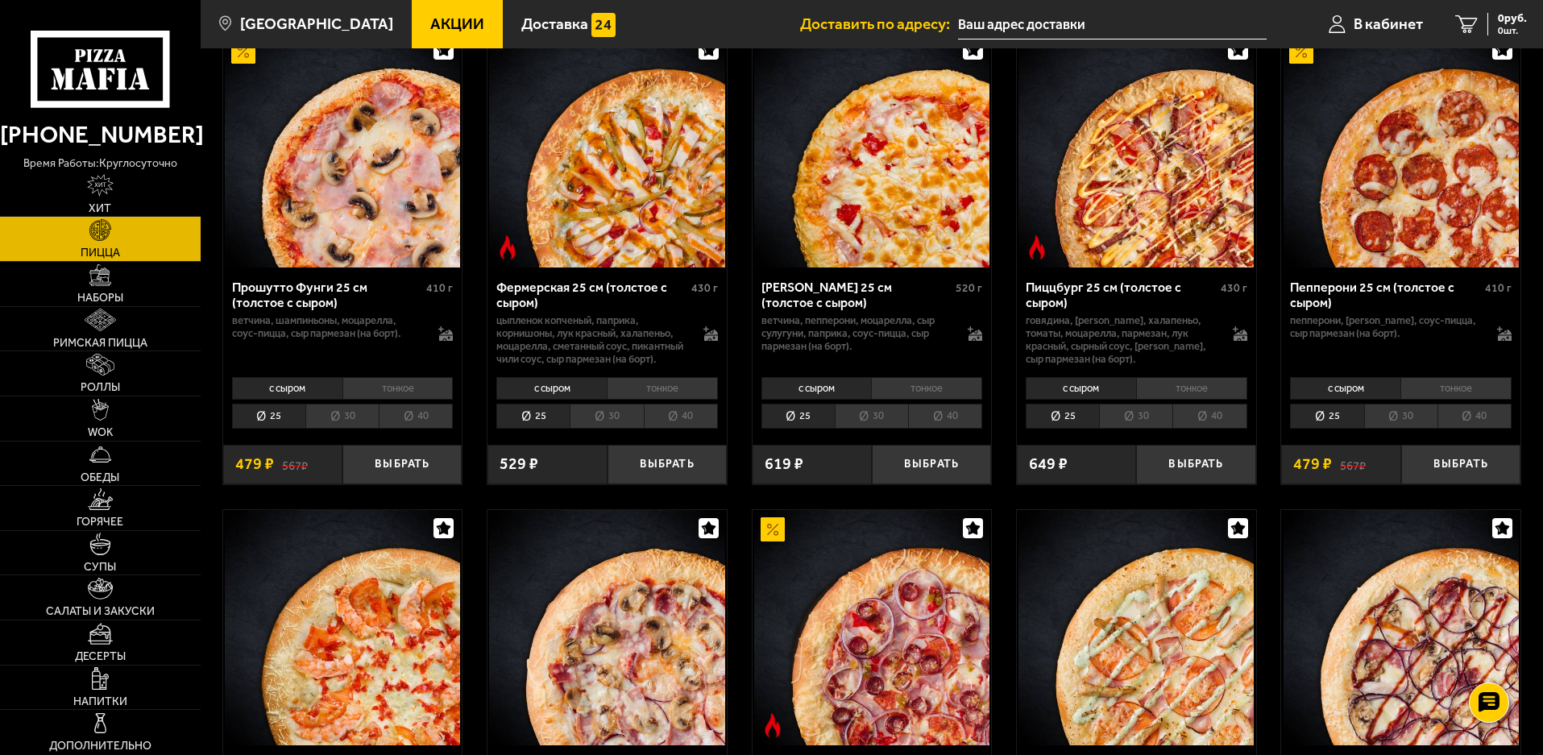
click at [1397, 429] on li "30" at bounding box center [1400, 416] width 73 height 25
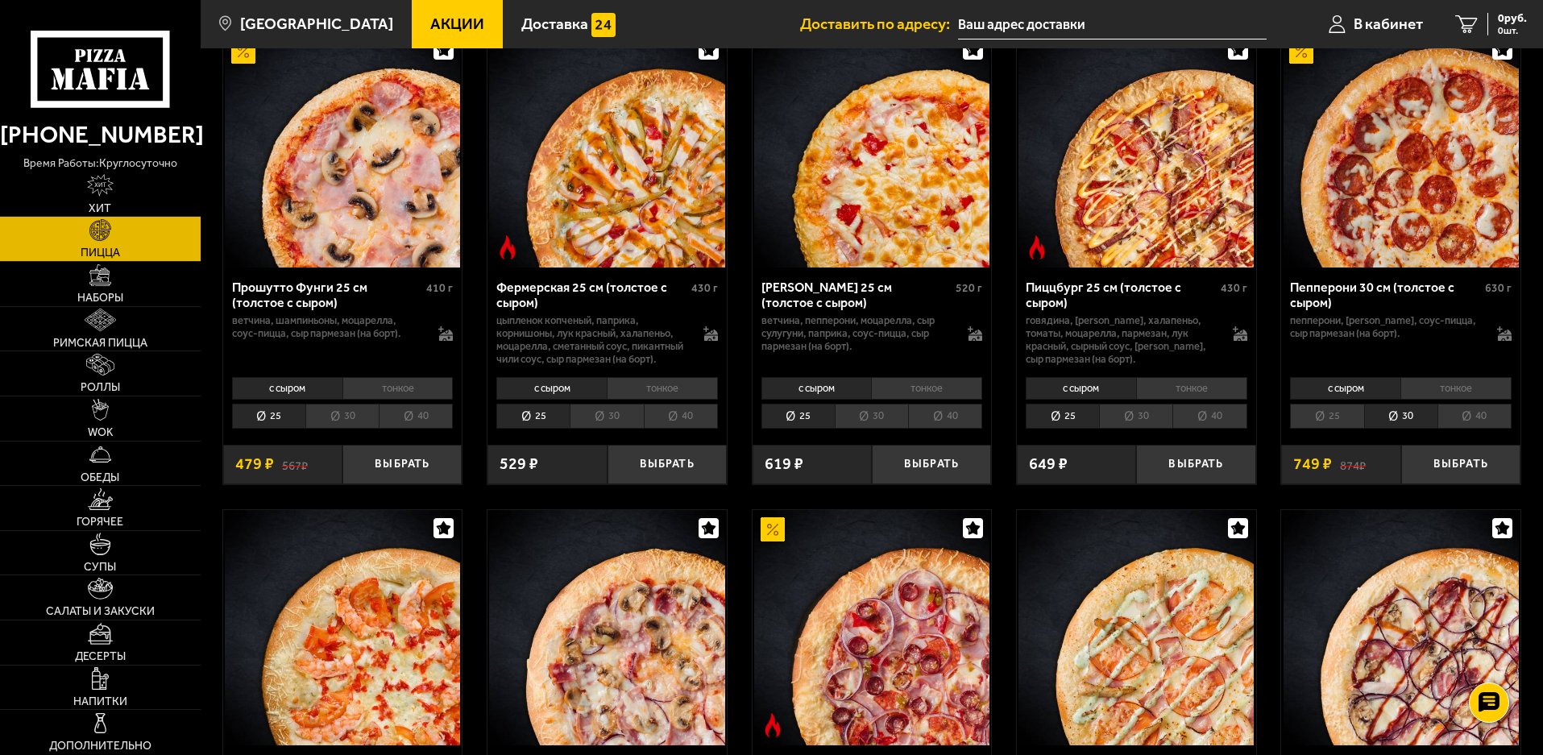
click at [1451, 400] on li "тонкое" at bounding box center [1455, 388] width 111 height 23
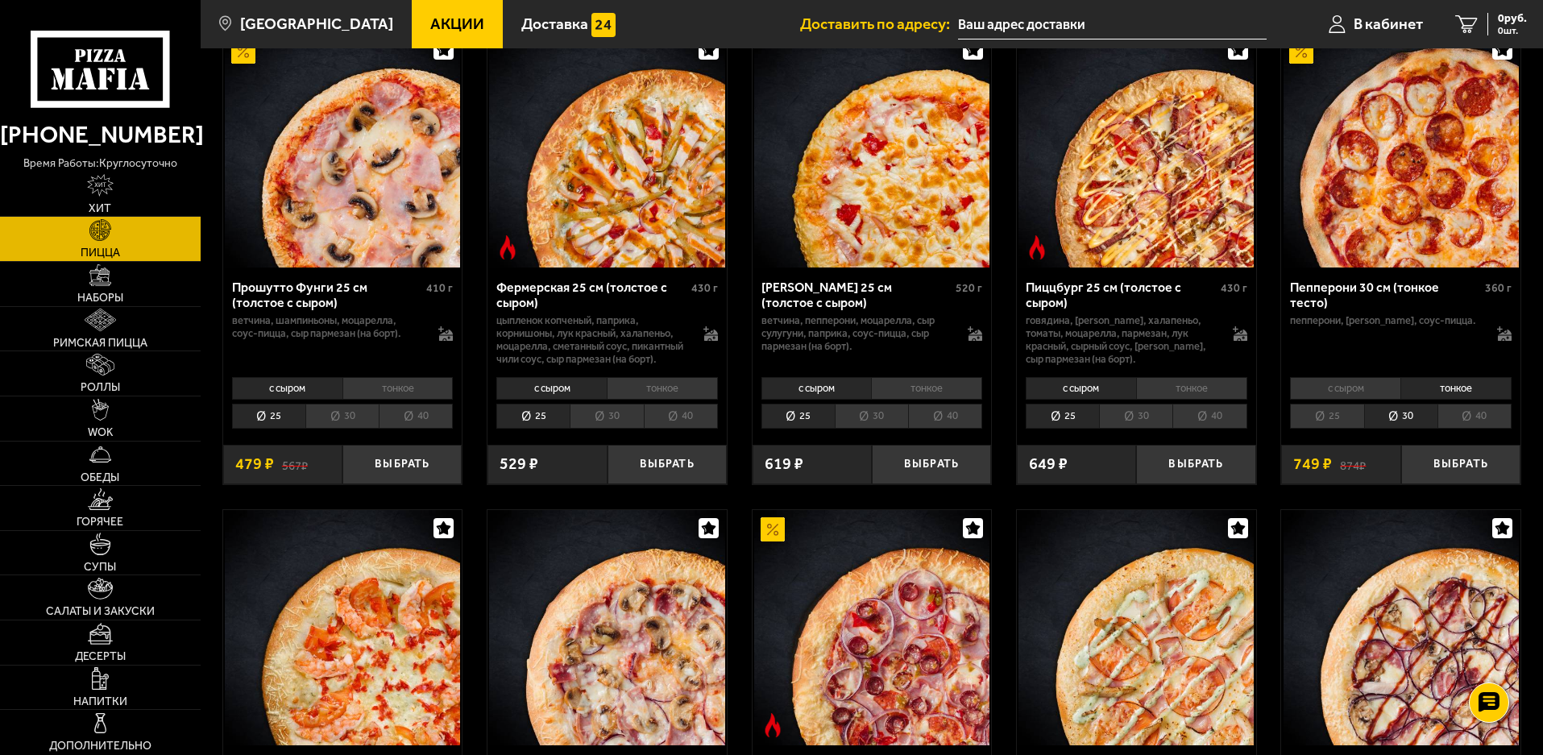
click at [1348, 400] on li "с сыром" at bounding box center [1345, 388] width 110 height 23
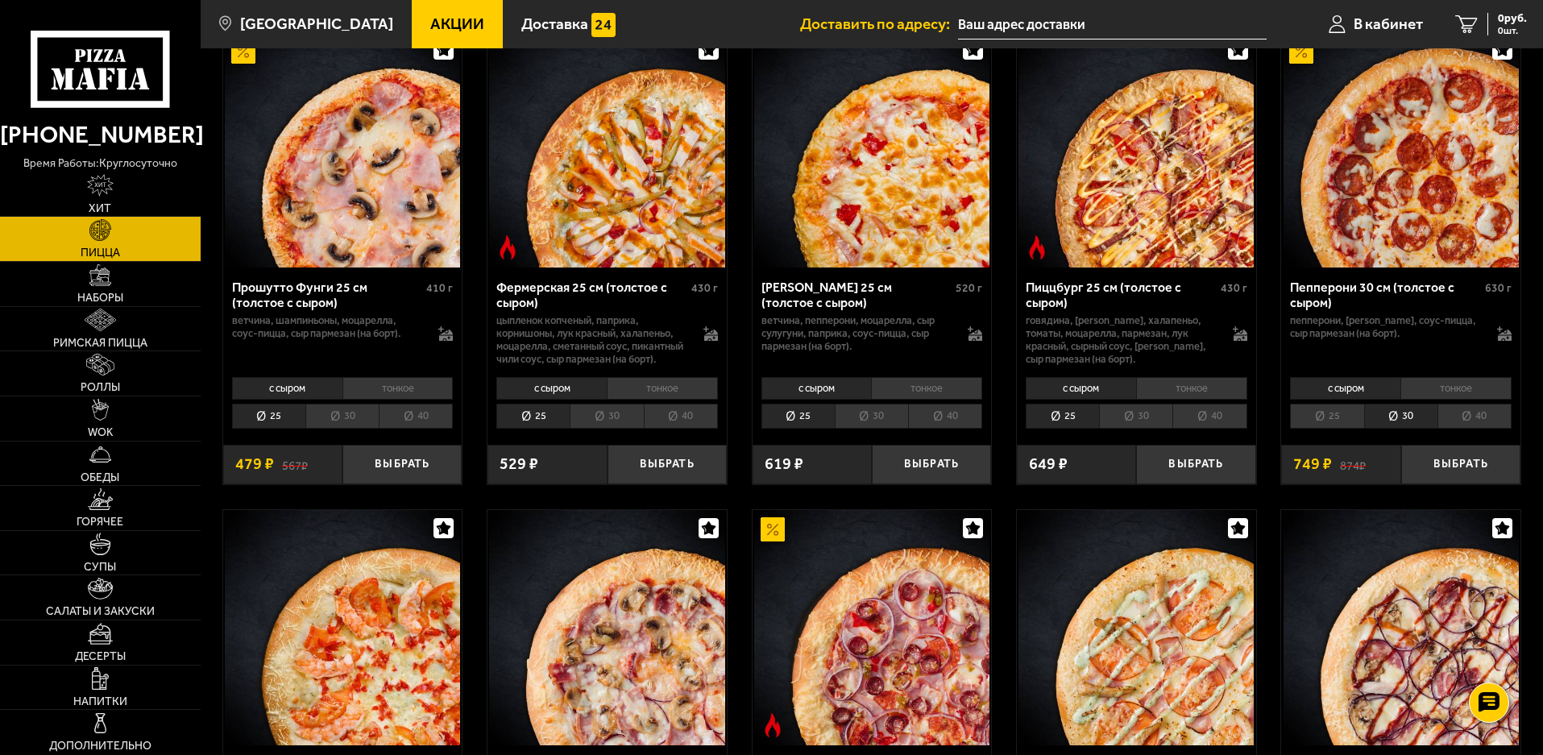
click at [1446, 400] on li "тонкое" at bounding box center [1455, 388] width 111 height 23
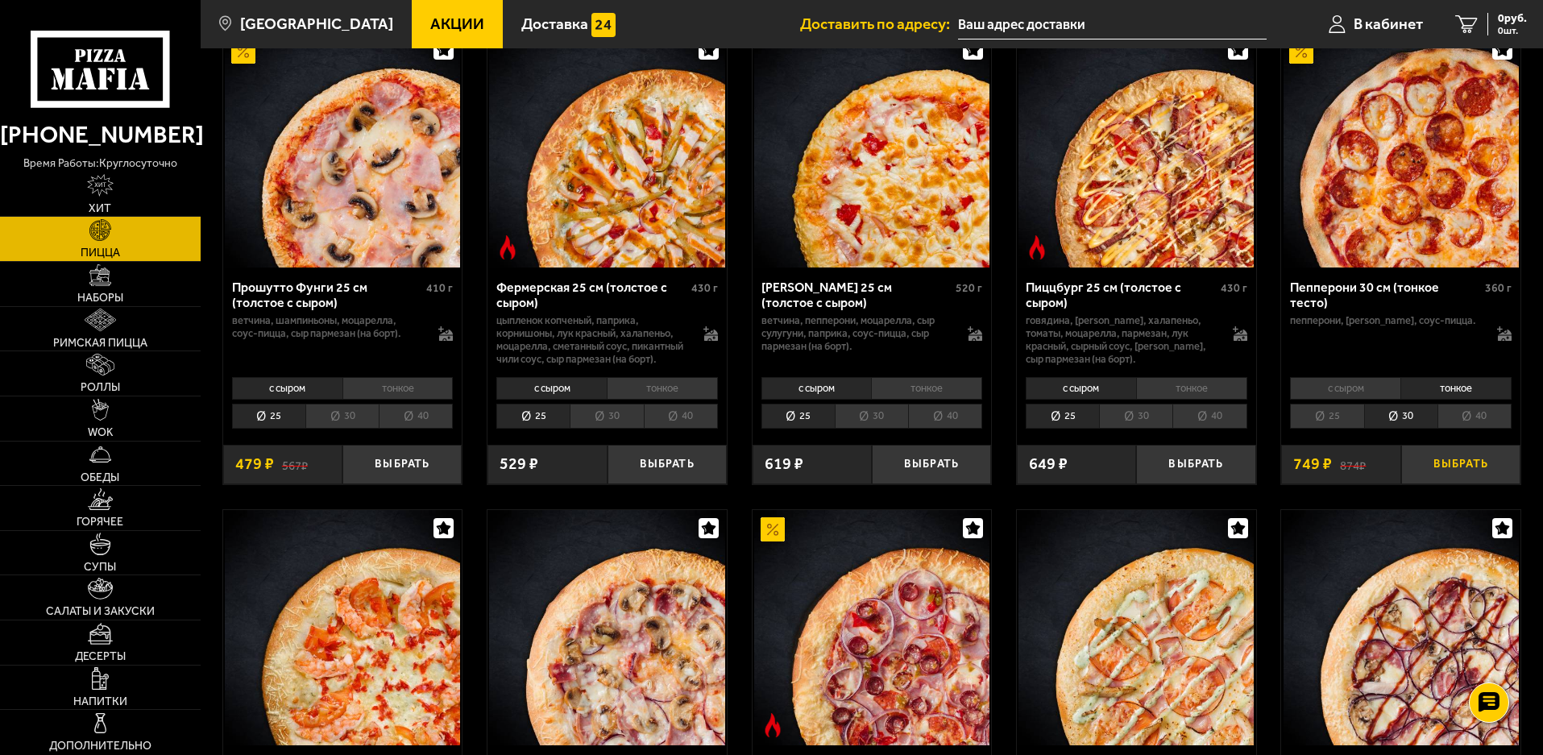
click at [1465, 484] on button "Выбрать" at bounding box center [1460, 464] width 119 height 39
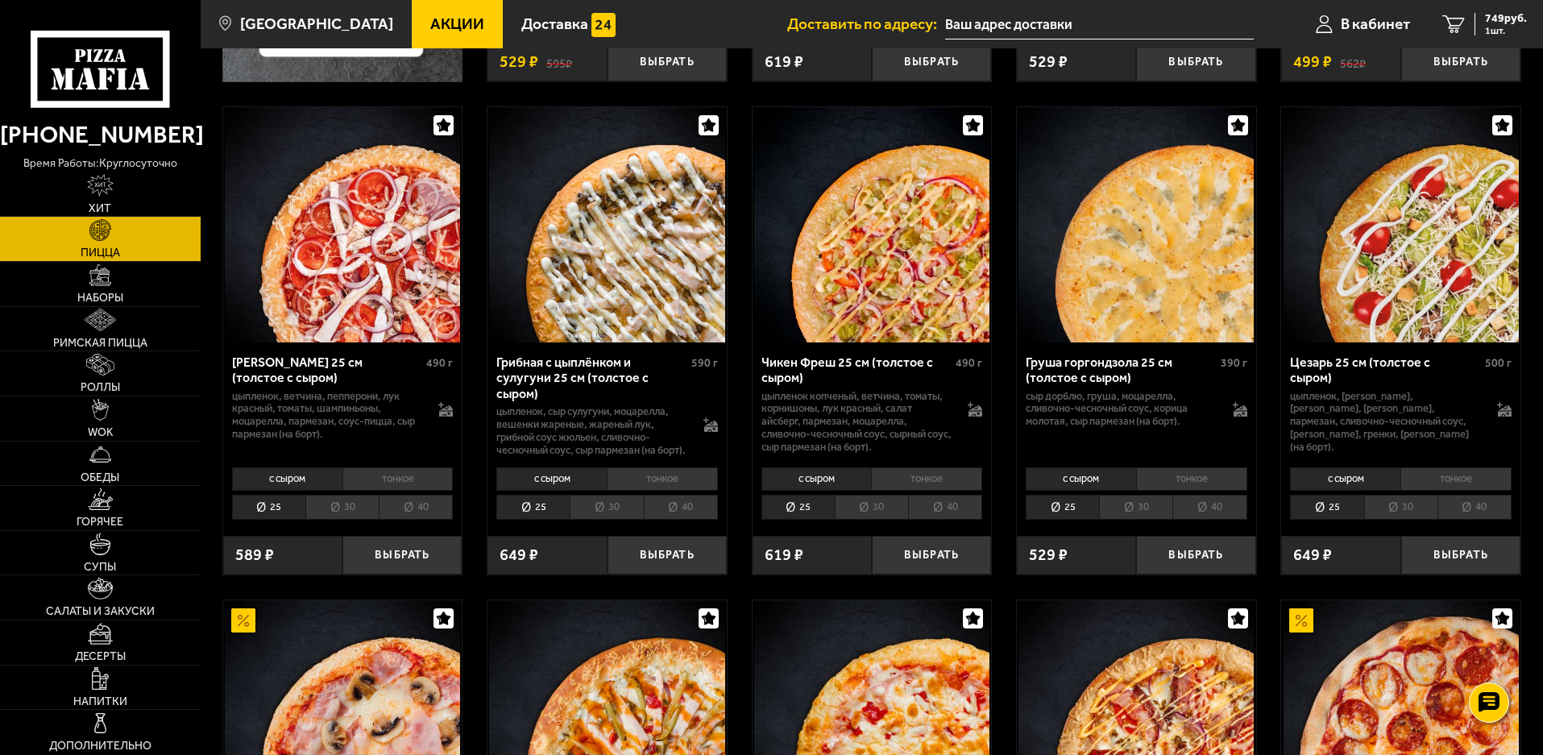
scroll to position [483, 0]
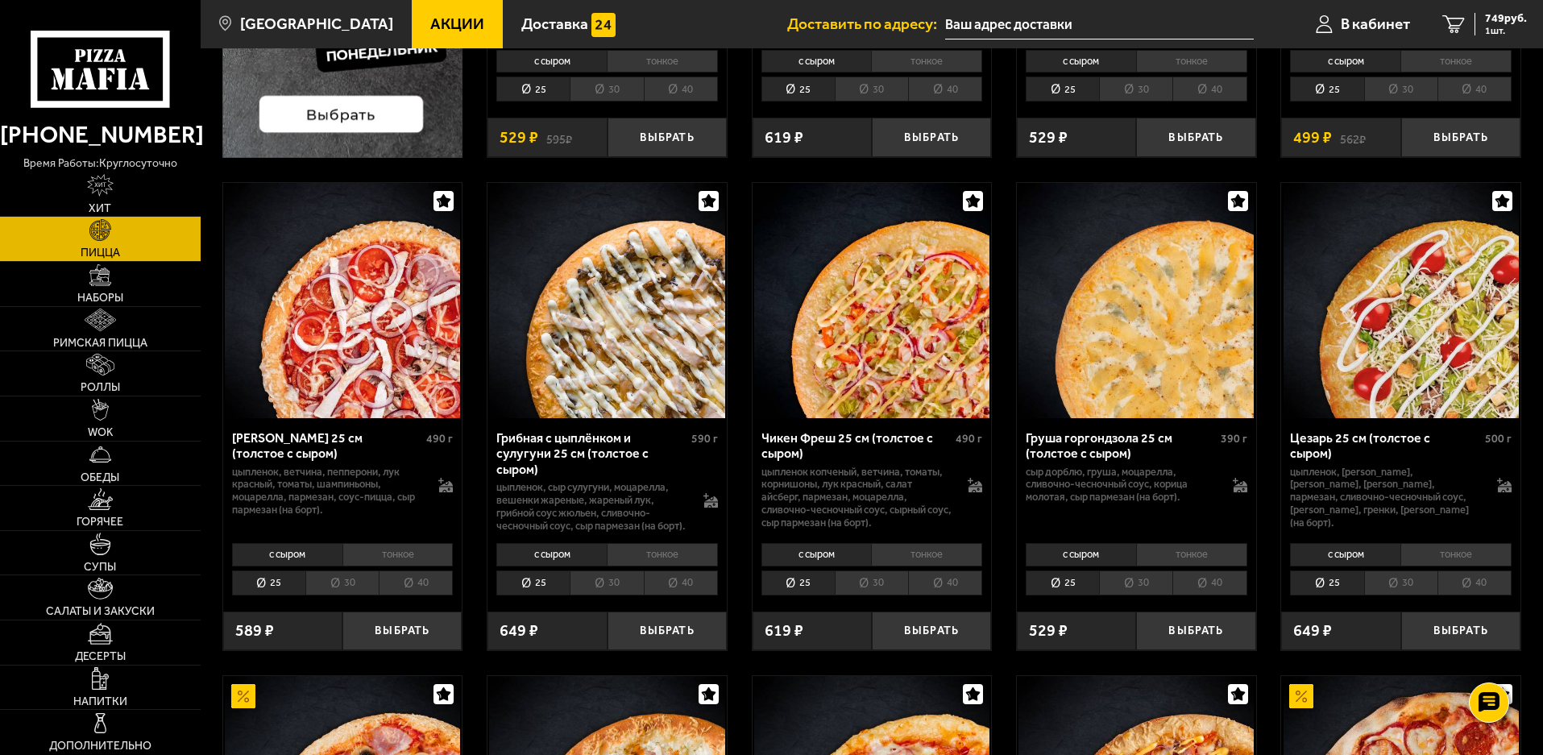
click at [925, 562] on li "тонкое" at bounding box center [926, 554] width 111 height 23
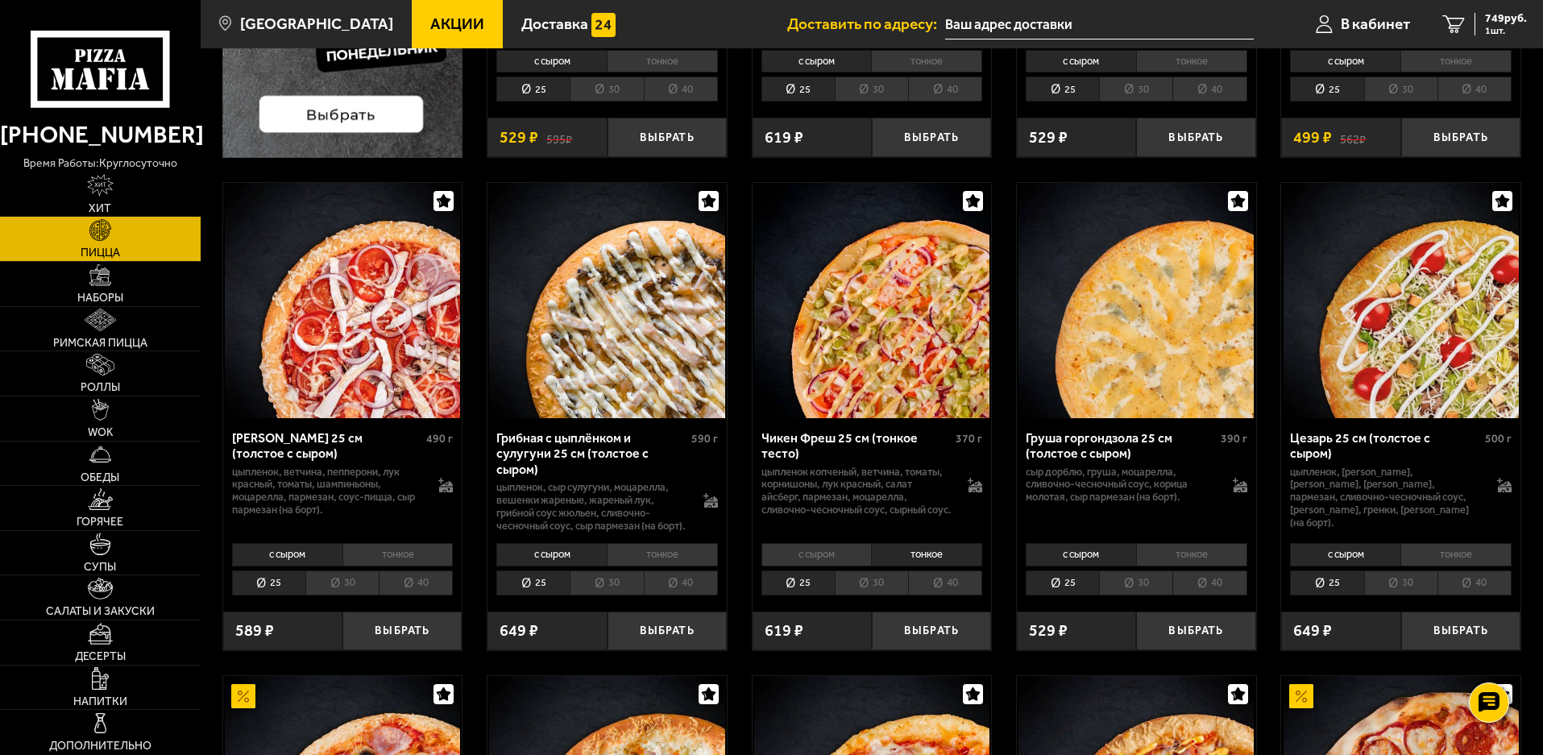
click at [859, 594] on li "30" at bounding box center [870, 582] width 73 height 25
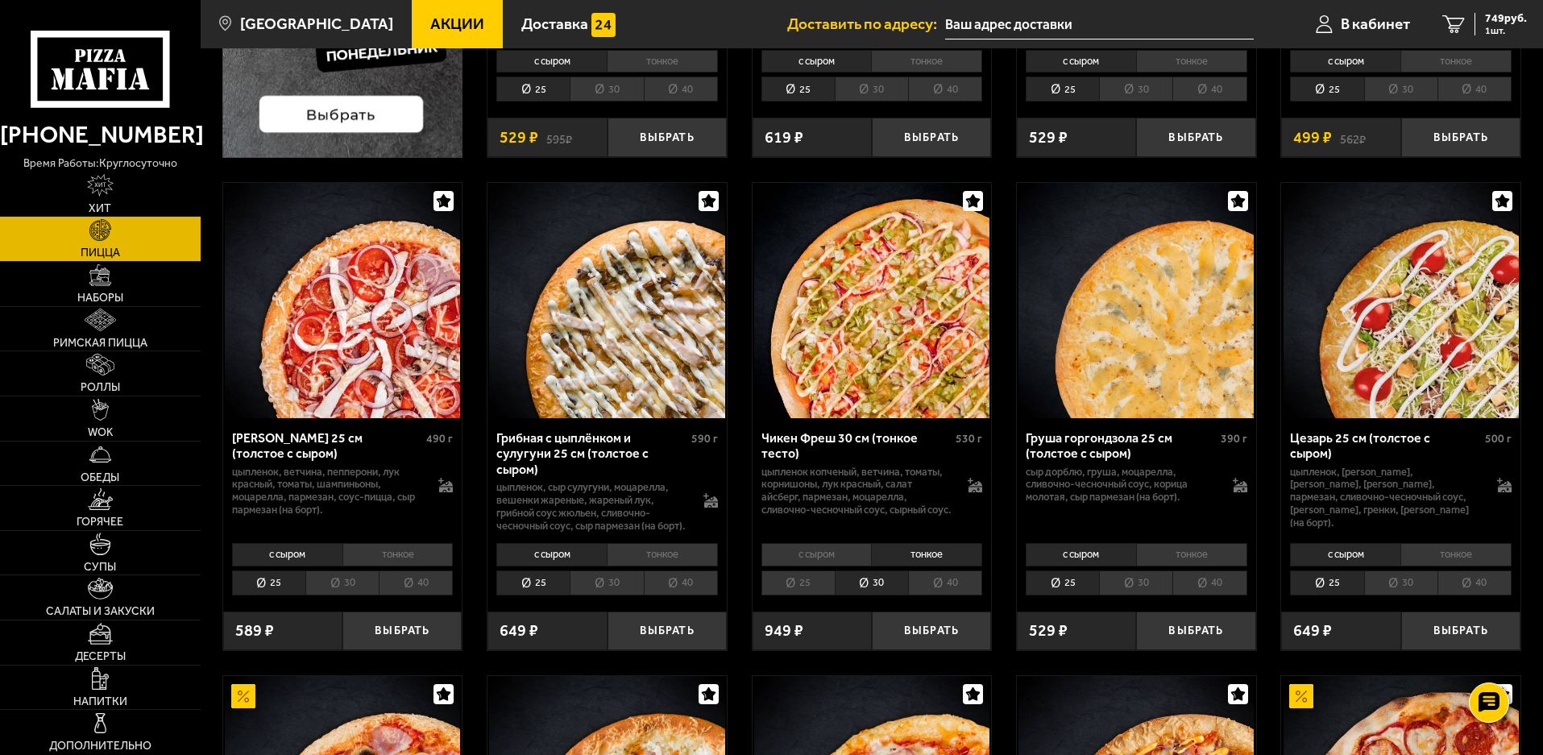
click at [800, 594] on li "25" at bounding box center [797, 582] width 73 height 25
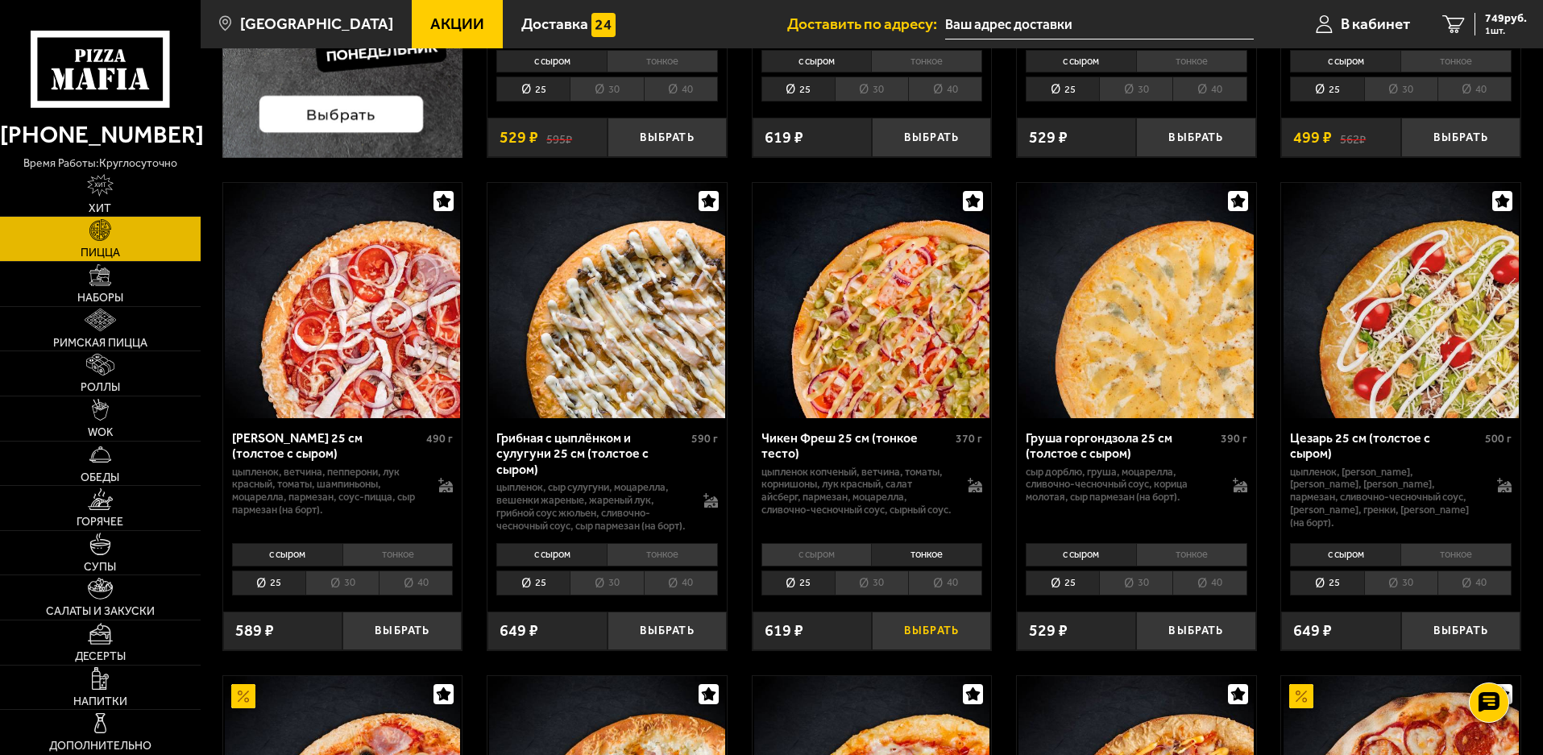
click at [942, 640] on button "Выбрать" at bounding box center [931, 630] width 119 height 39
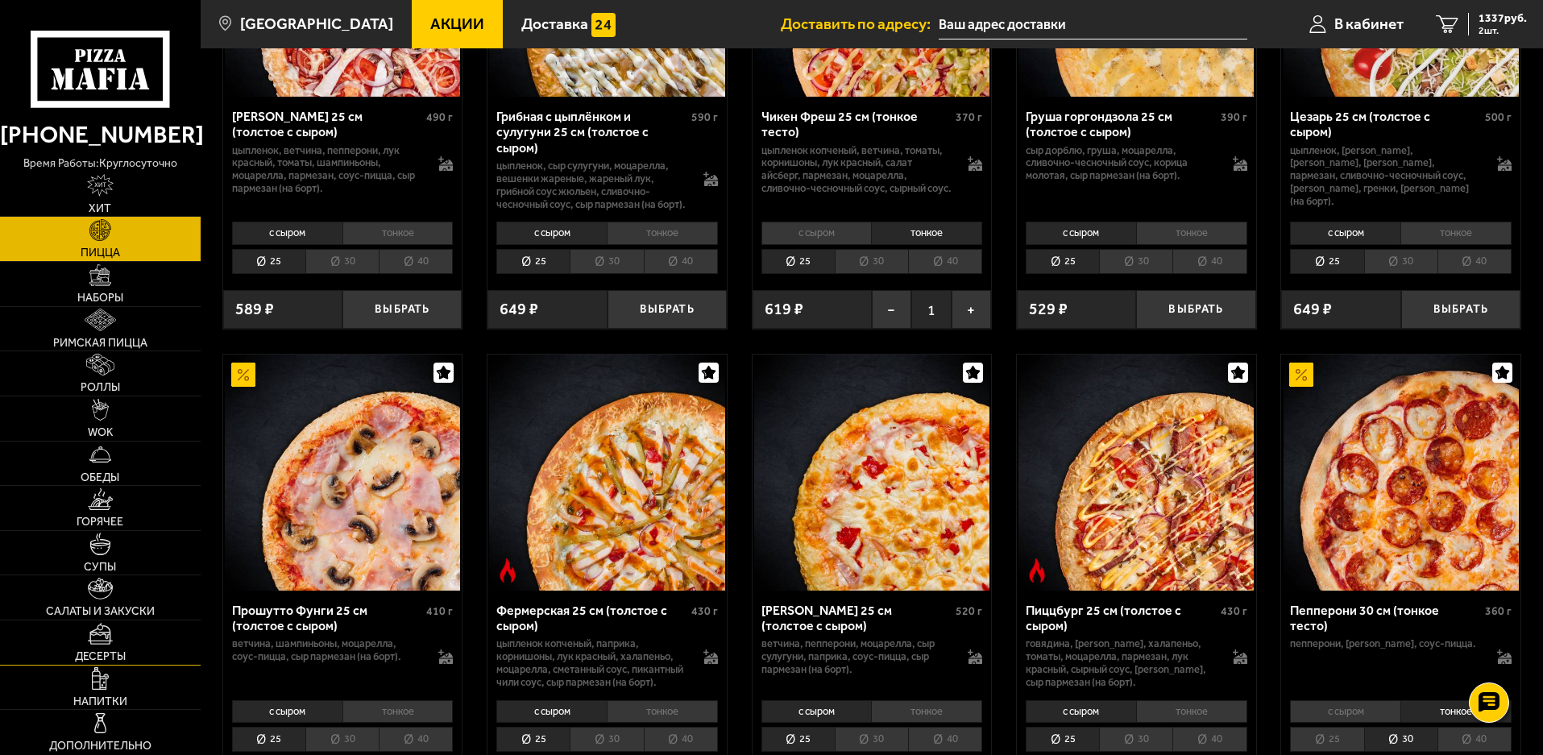
scroll to position [805, 0]
click at [101, 681] on img at bounding box center [100, 678] width 17 height 22
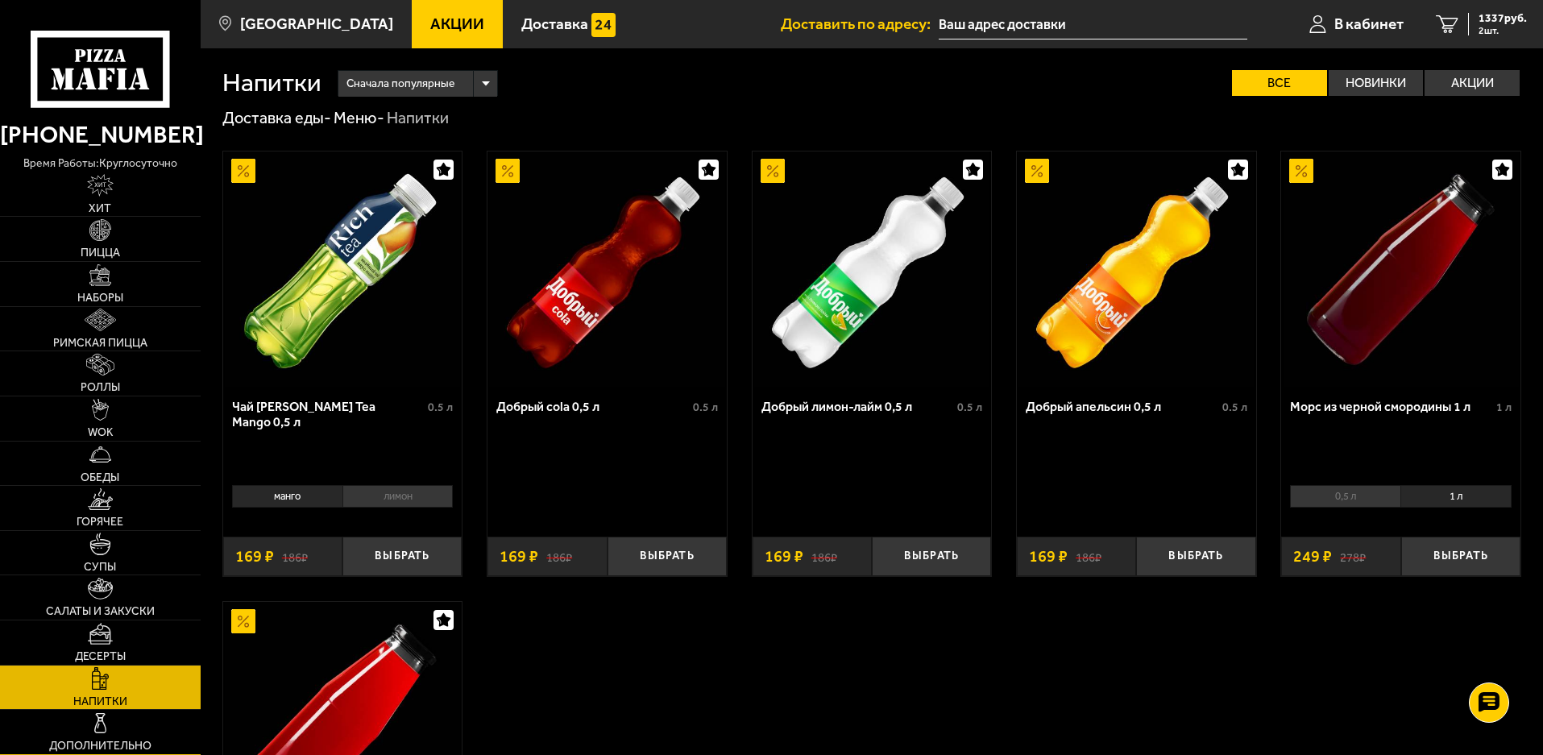
click at [101, 723] on img at bounding box center [100, 723] width 22 height 22
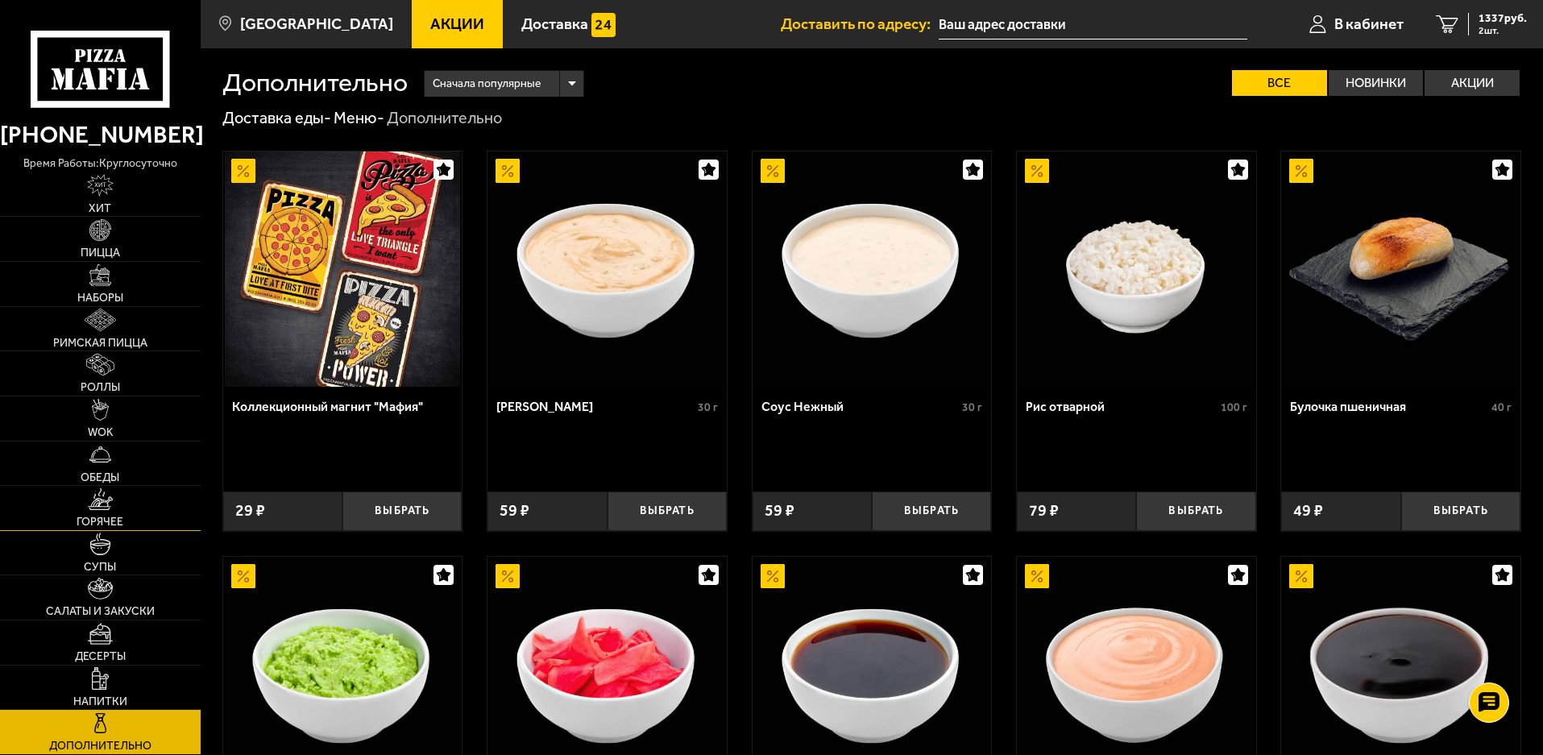
click at [98, 503] on img at bounding box center [100, 499] width 25 height 22
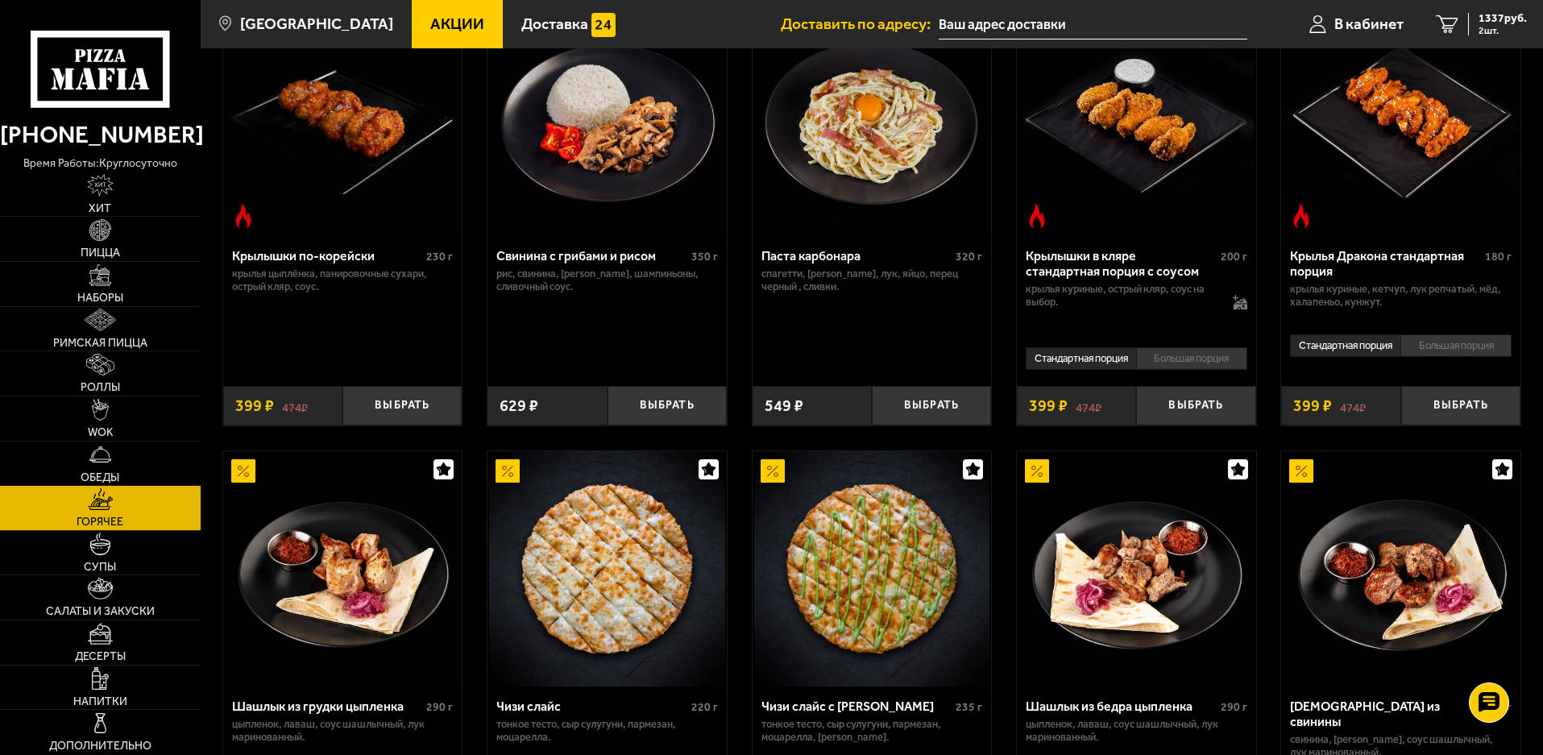
scroll to position [564, 0]
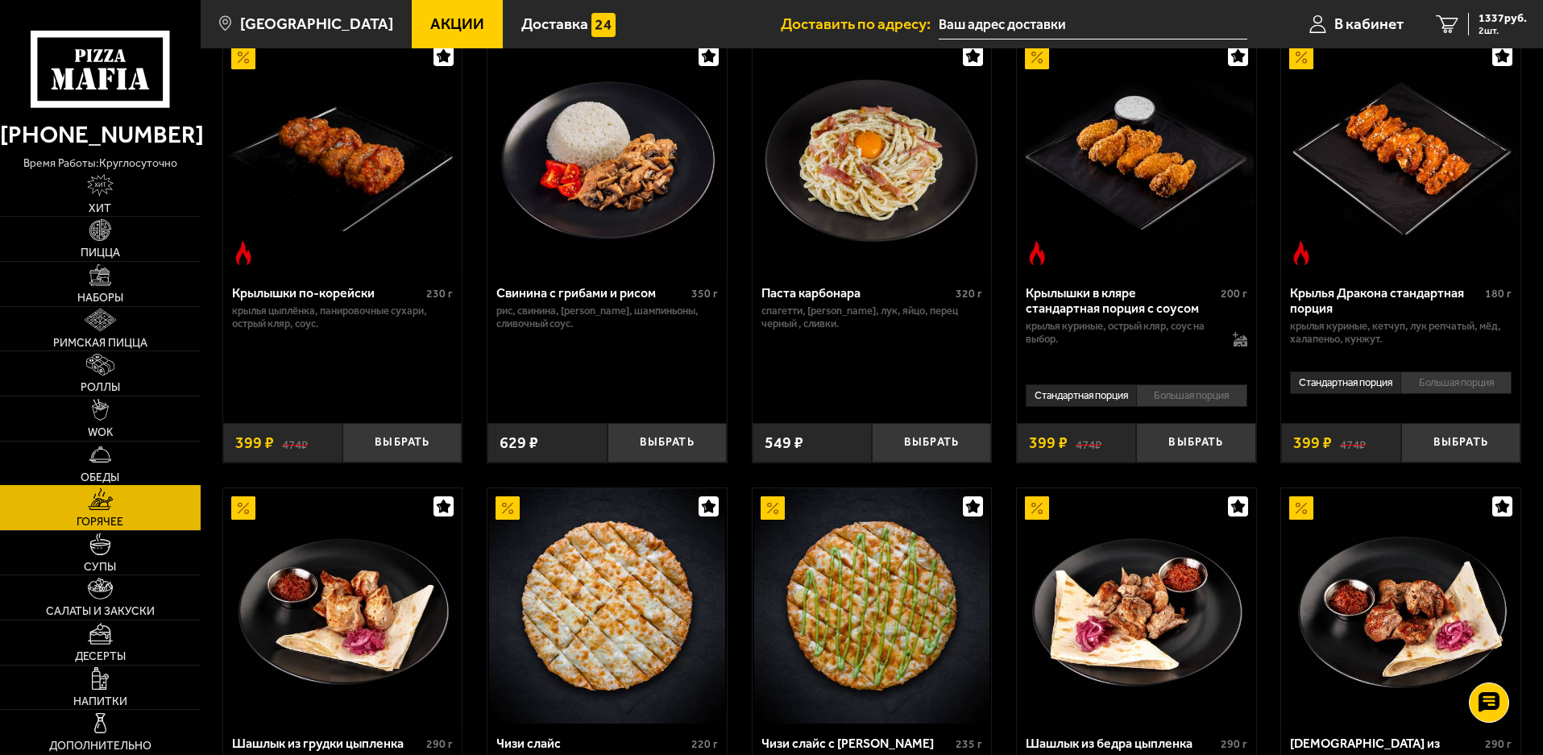
click at [101, 453] on img at bounding box center [100, 454] width 22 height 22
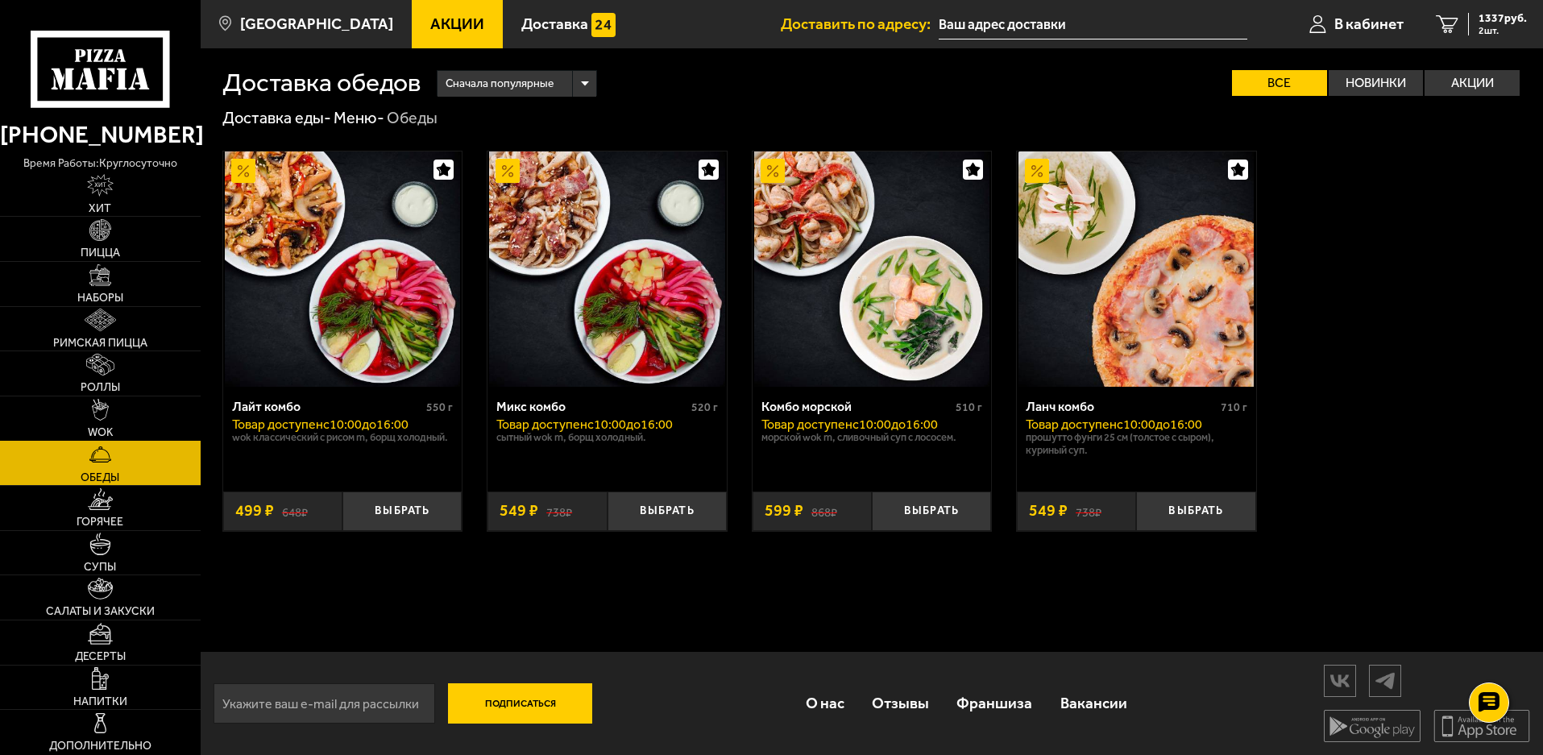
click at [103, 412] on img at bounding box center [100, 410] width 17 height 22
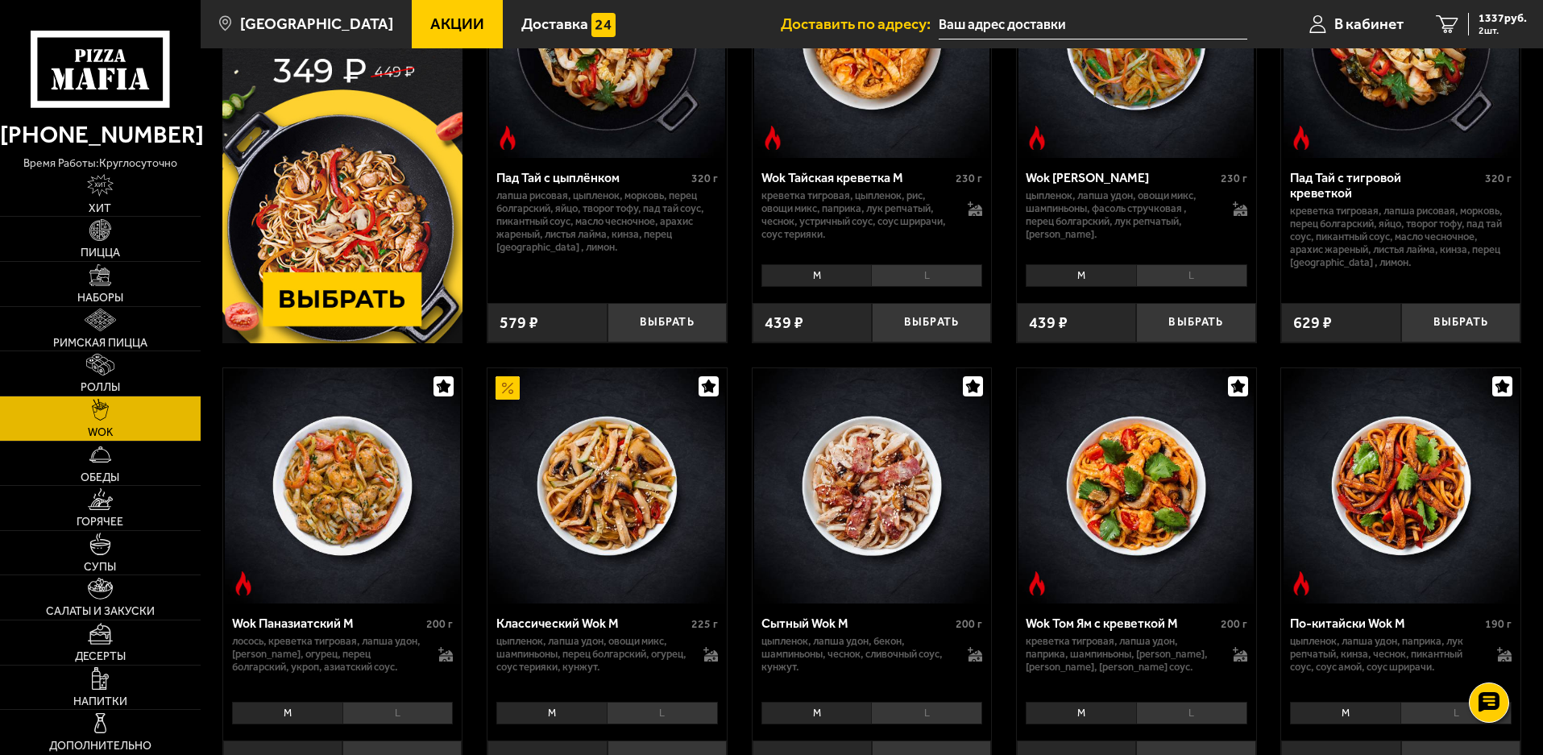
scroll to position [322, 0]
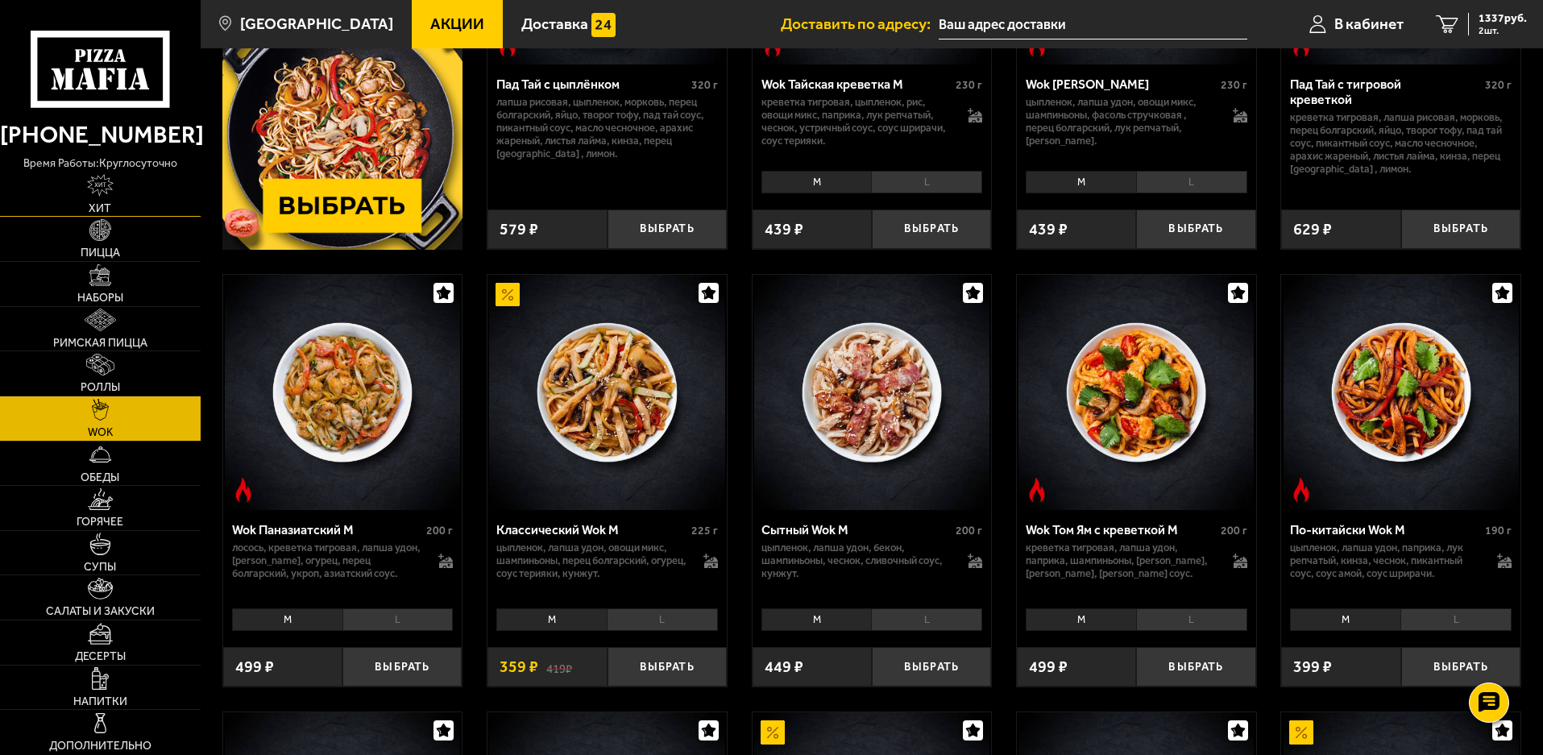
click at [100, 181] on img at bounding box center [100, 185] width 27 height 22
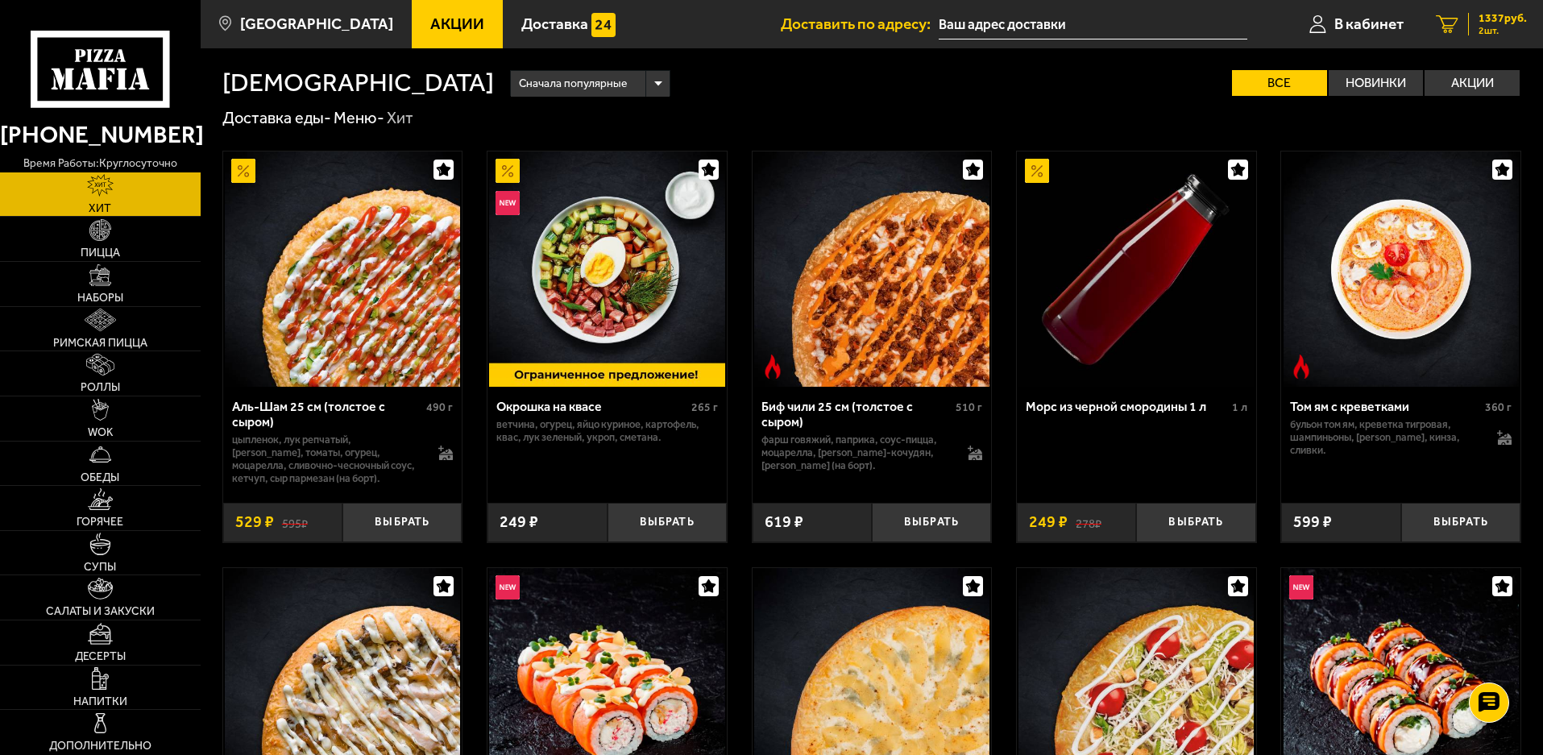
click at [1480, 17] on span "1337 руб." at bounding box center [1502, 18] width 48 height 11
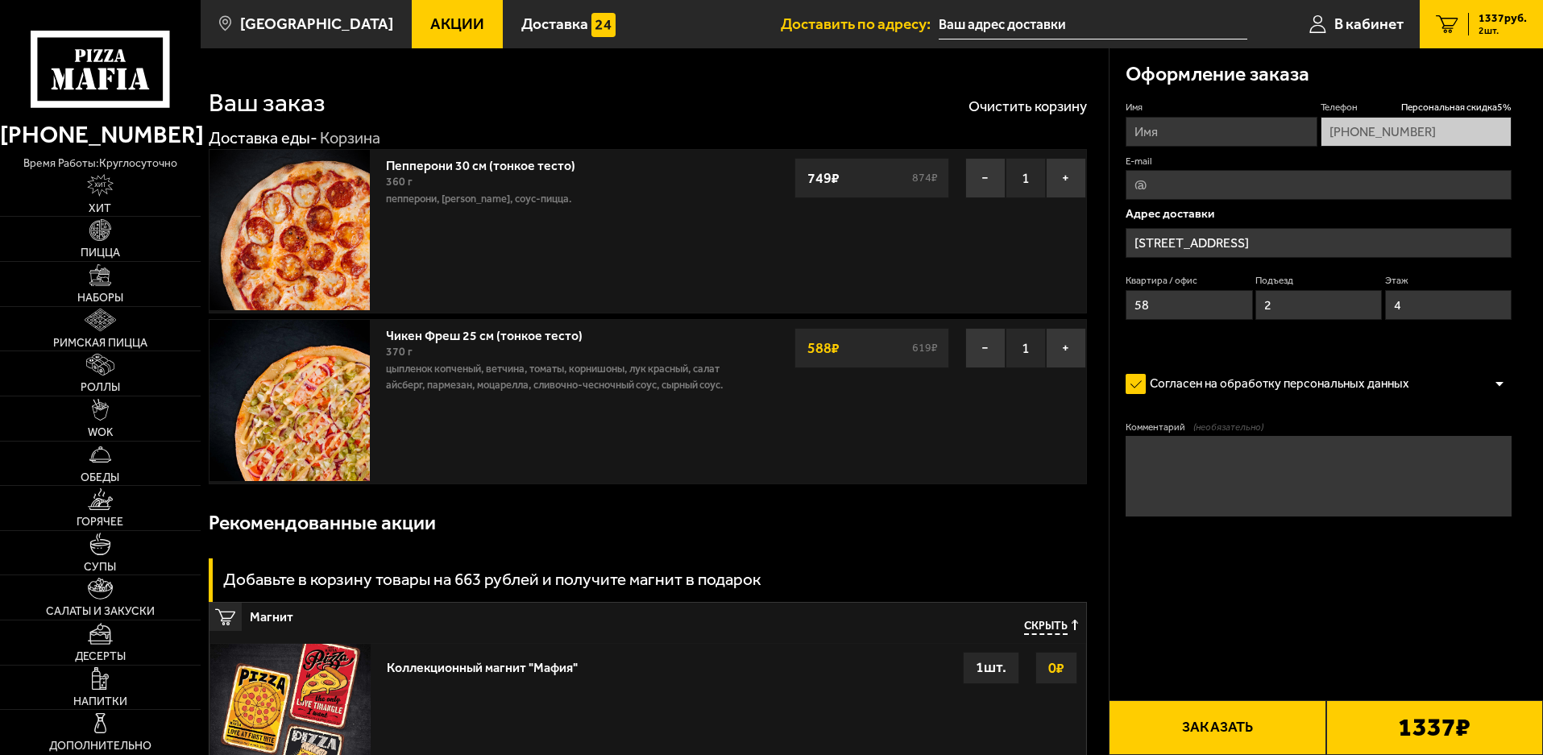
type input "[STREET_ADDRESS]"
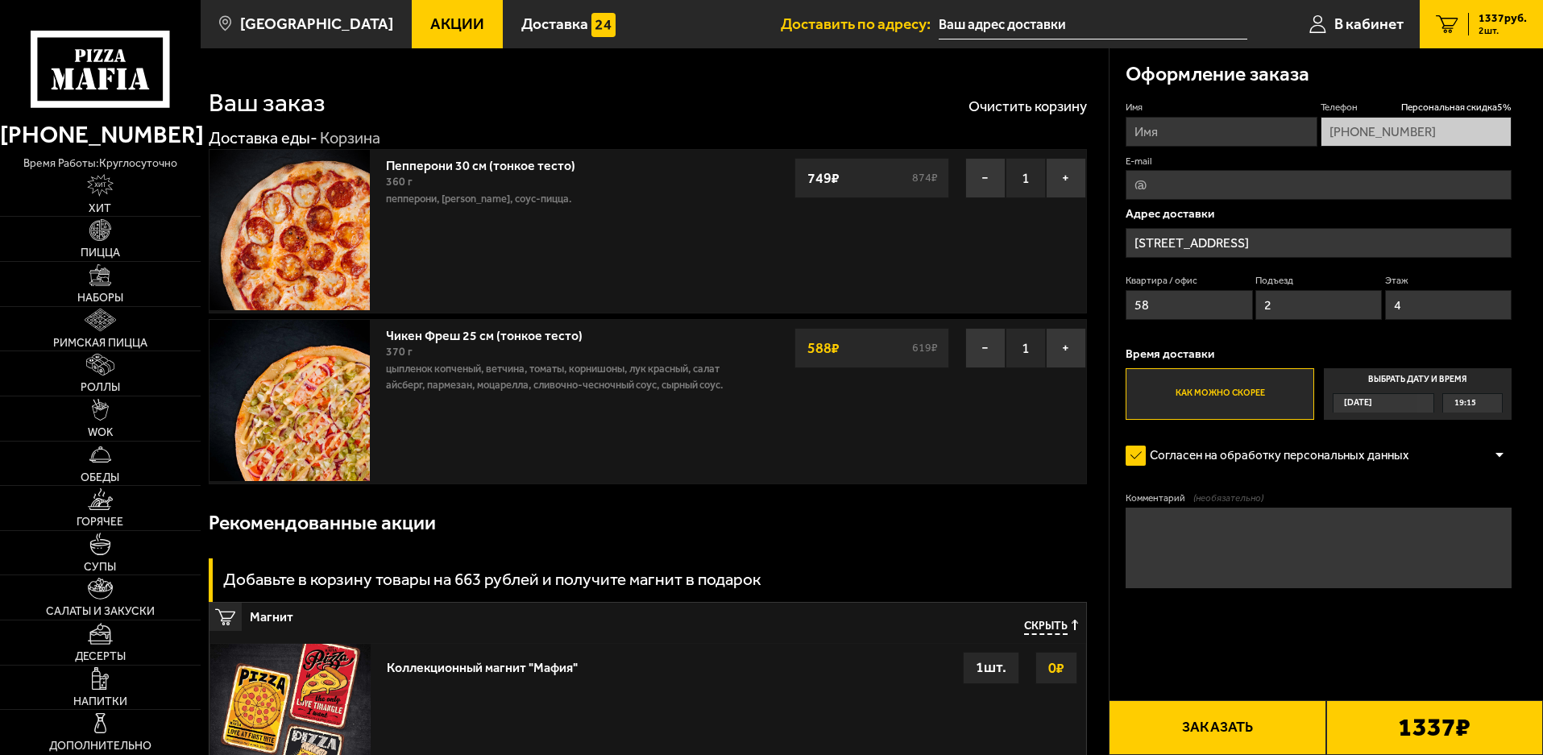
click at [1177, 181] on input "E-mail" at bounding box center [1318, 185] width 386 height 30
type input "[EMAIL_ADDRESS][DOMAIN_NAME]"
drag, startPoint x: 1128, startPoint y: 126, endPoint x: 1103, endPoint y: 128, distance: 25.8
click at [1103, 128] on section "Ваш заказ Очистить корзину Доставка еды - Корзина Пепперони 30 см (тонкое тесто…" at bounding box center [872, 521] width 1342 height 946
type input "[PERSON_NAME]"
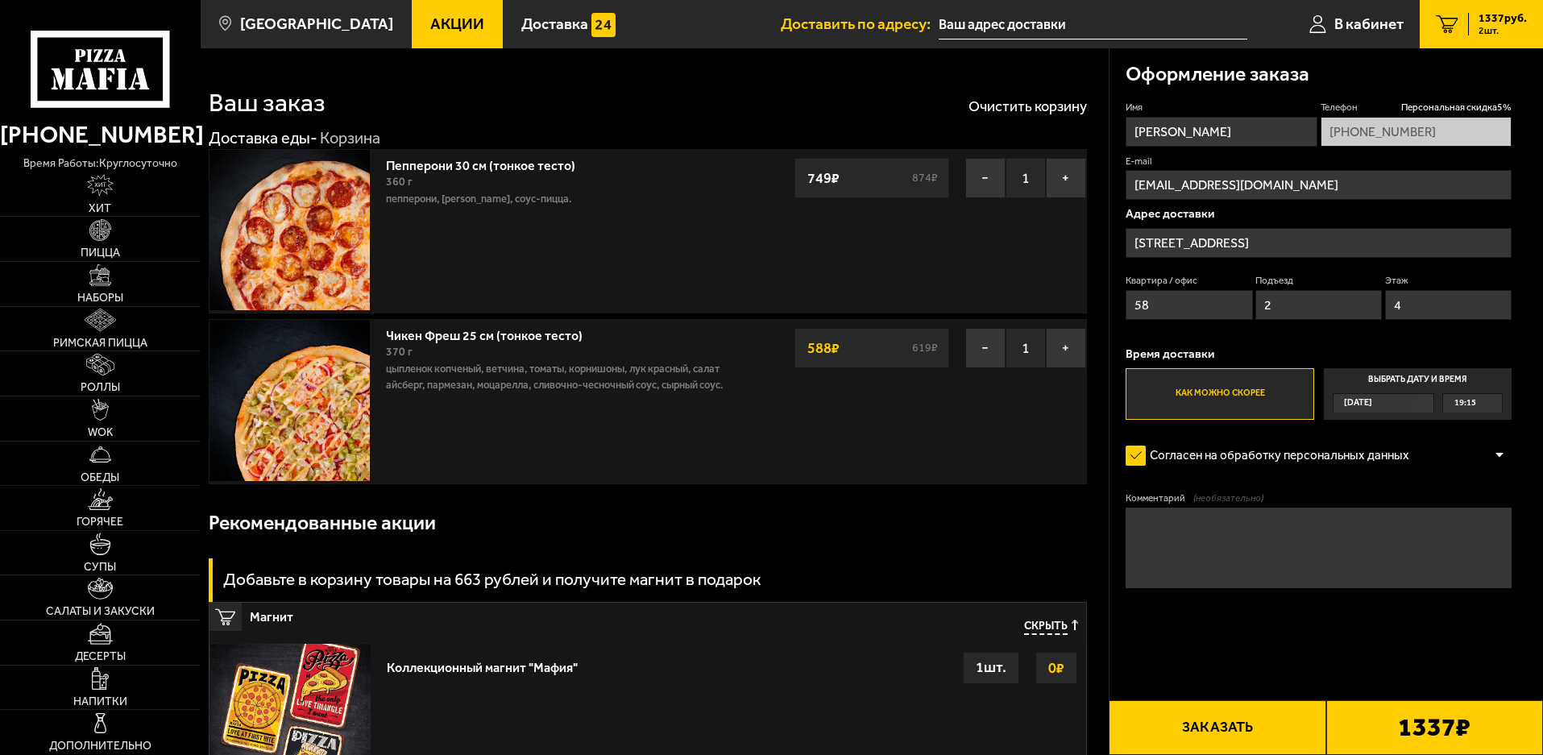
click at [1385, 401] on div "[DATE]" at bounding box center [1375, 403] width 85 height 19
click at [0, 0] on input "Выбрать дату и время [DATE] 19:15" at bounding box center [0, 0] width 0 height 0
click at [1490, 402] on div "19:15" at bounding box center [1472, 403] width 59 height 19
click at [1471, 441] on span "19:30" at bounding box center [1466, 442] width 22 height 19
click at [1233, 728] on button "Заказать" at bounding box center [1216, 727] width 217 height 55
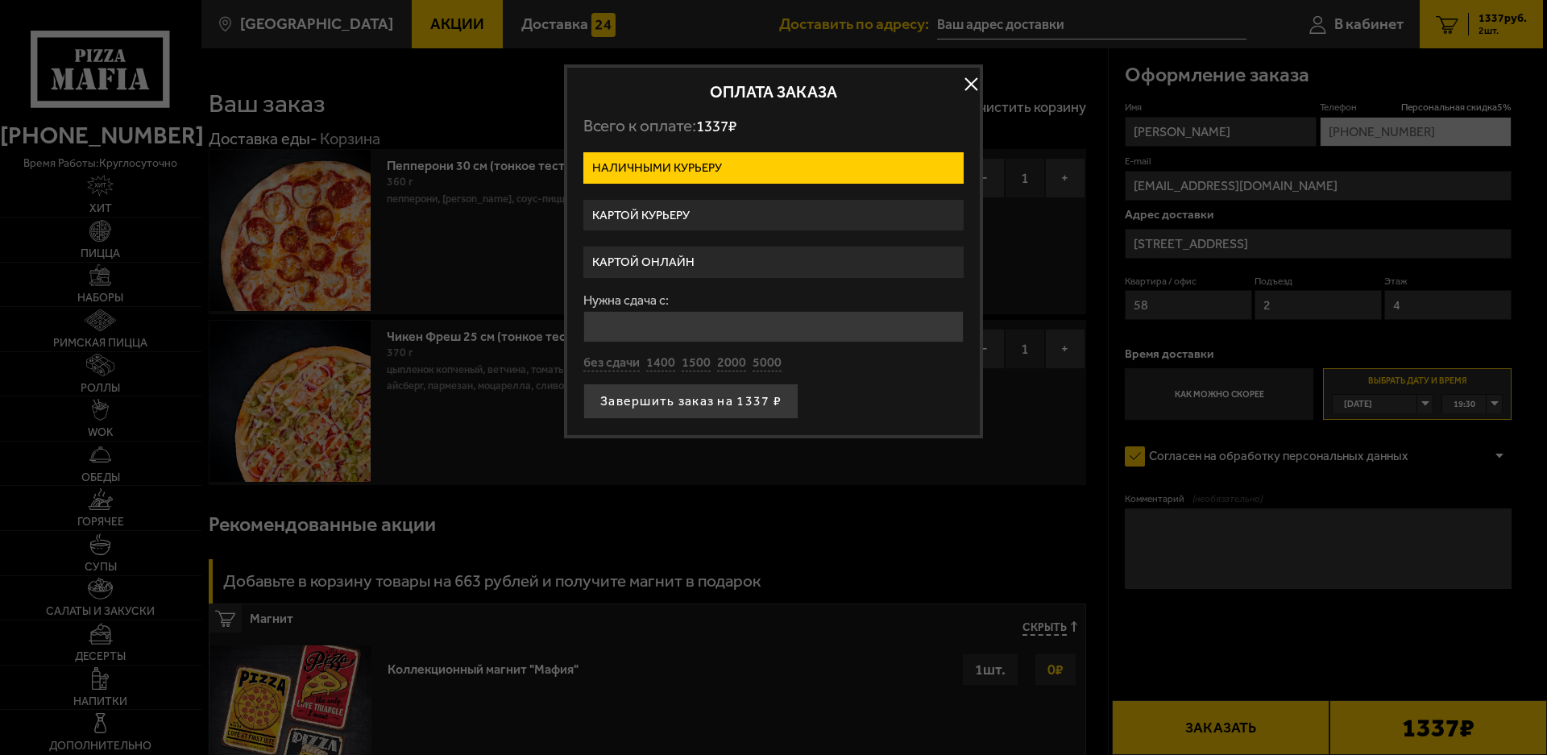
click at [665, 323] on input "Нужна сдача с:" at bounding box center [773, 326] width 380 height 31
type input "5000"
click at [716, 395] on button "Завершить заказ на 1337 ₽" at bounding box center [690, 400] width 215 height 35
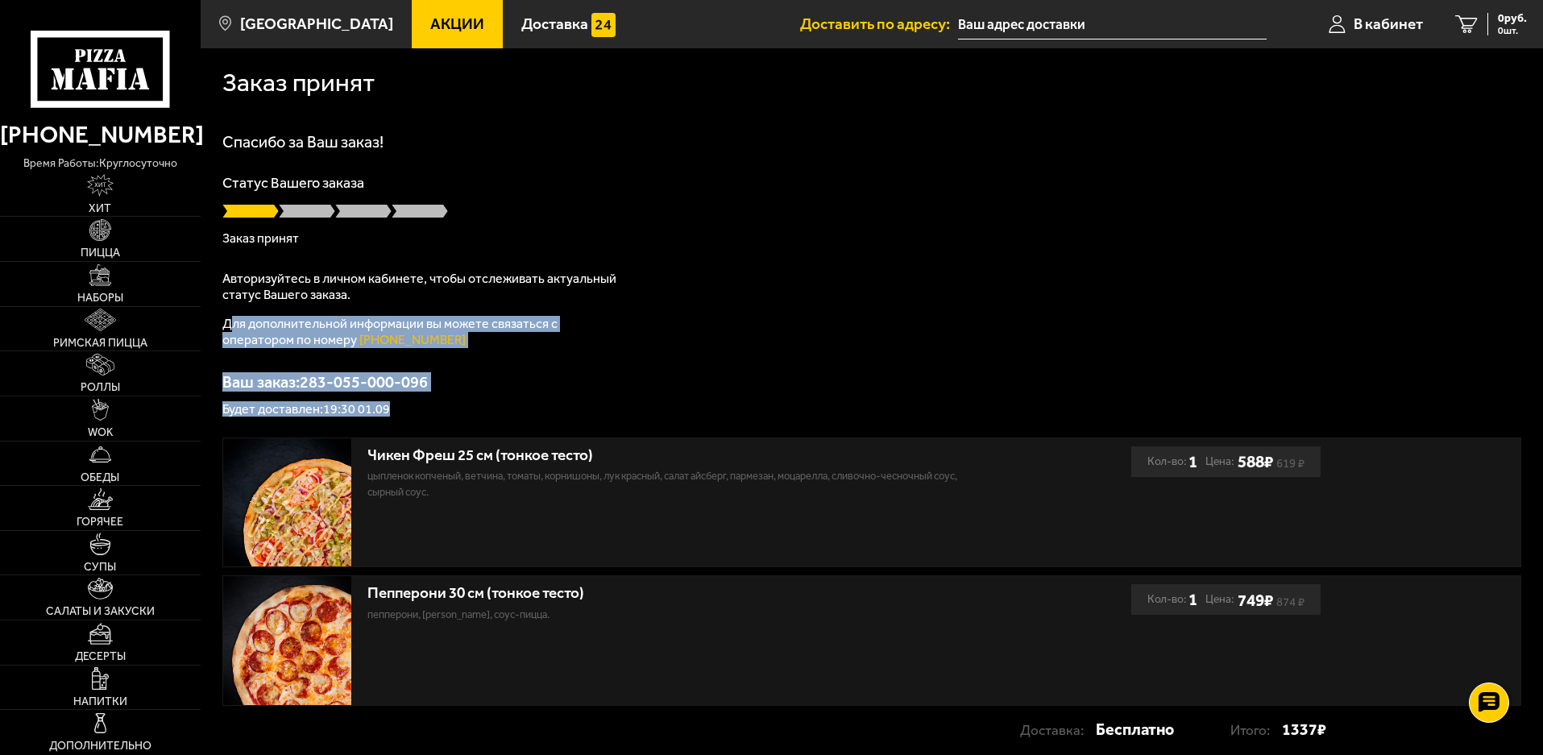
drag, startPoint x: 232, startPoint y: 320, endPoint x: 590, endPoint y: 407, distance: 368.1
click at [590, 407] on div "Спасибо за Ваш заказ! Статус Вашего заказа Заказ принят Авторизуйтесь в личном …" at bounding box center [871, 275] width 1298 height 282
click at [428, 408] on p "Будет доставлен: 19:30 01.09" at bounding box center [871, 409] width 1298 height 13
